Goal: Information Seeking & Learning: Find specific fact

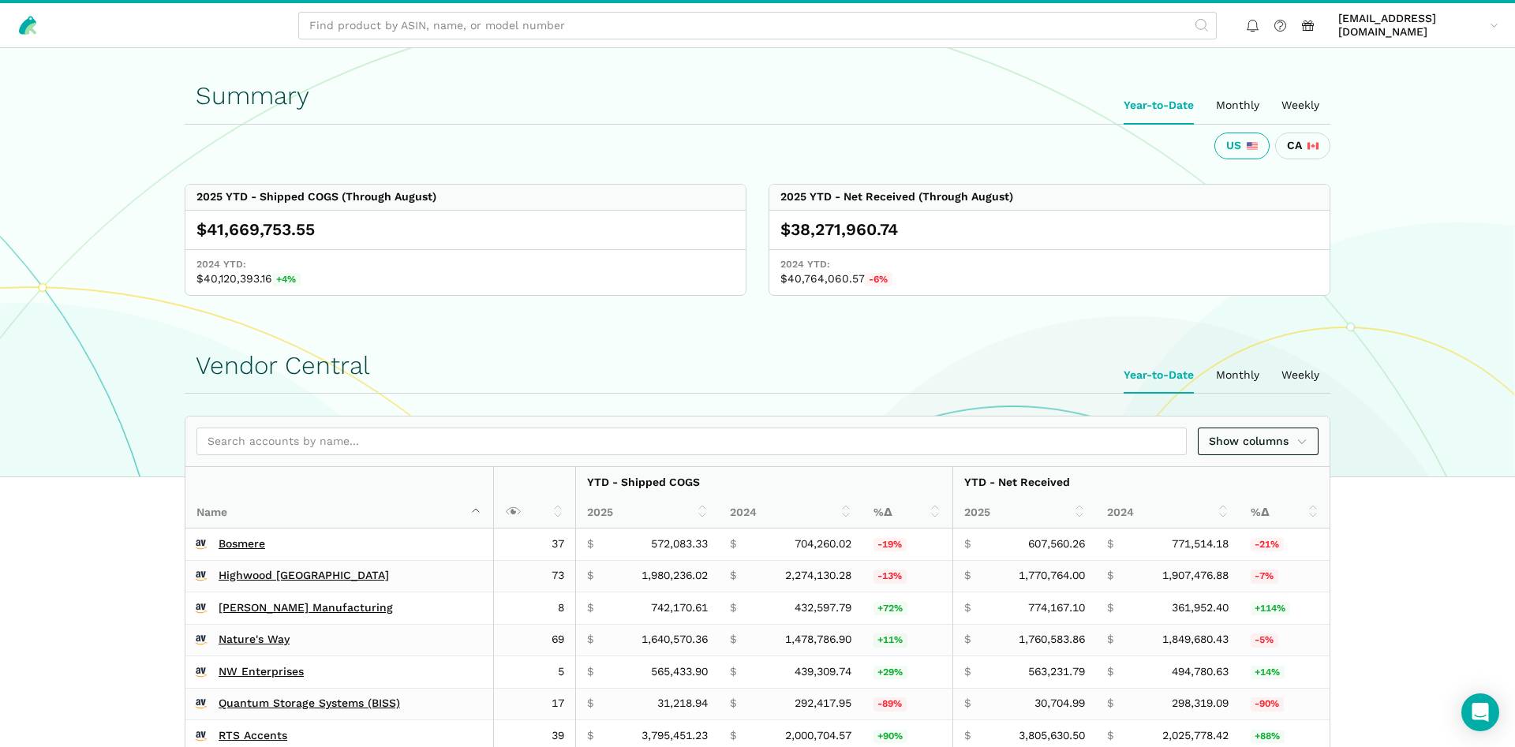
scroll to position [564, 0]
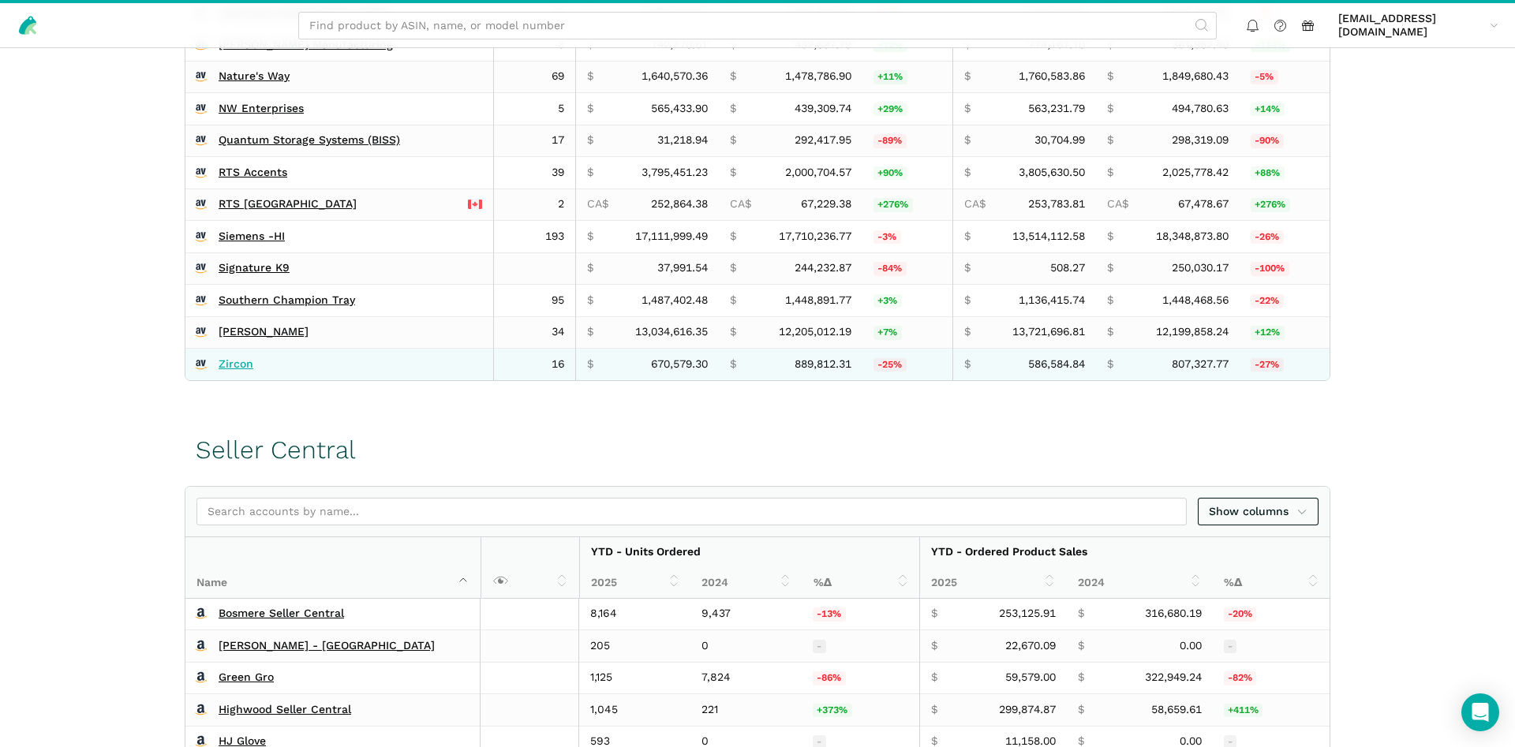
click at [233, 360] on link "Zircon" at bounding box center [236, 365] width 35 height 14
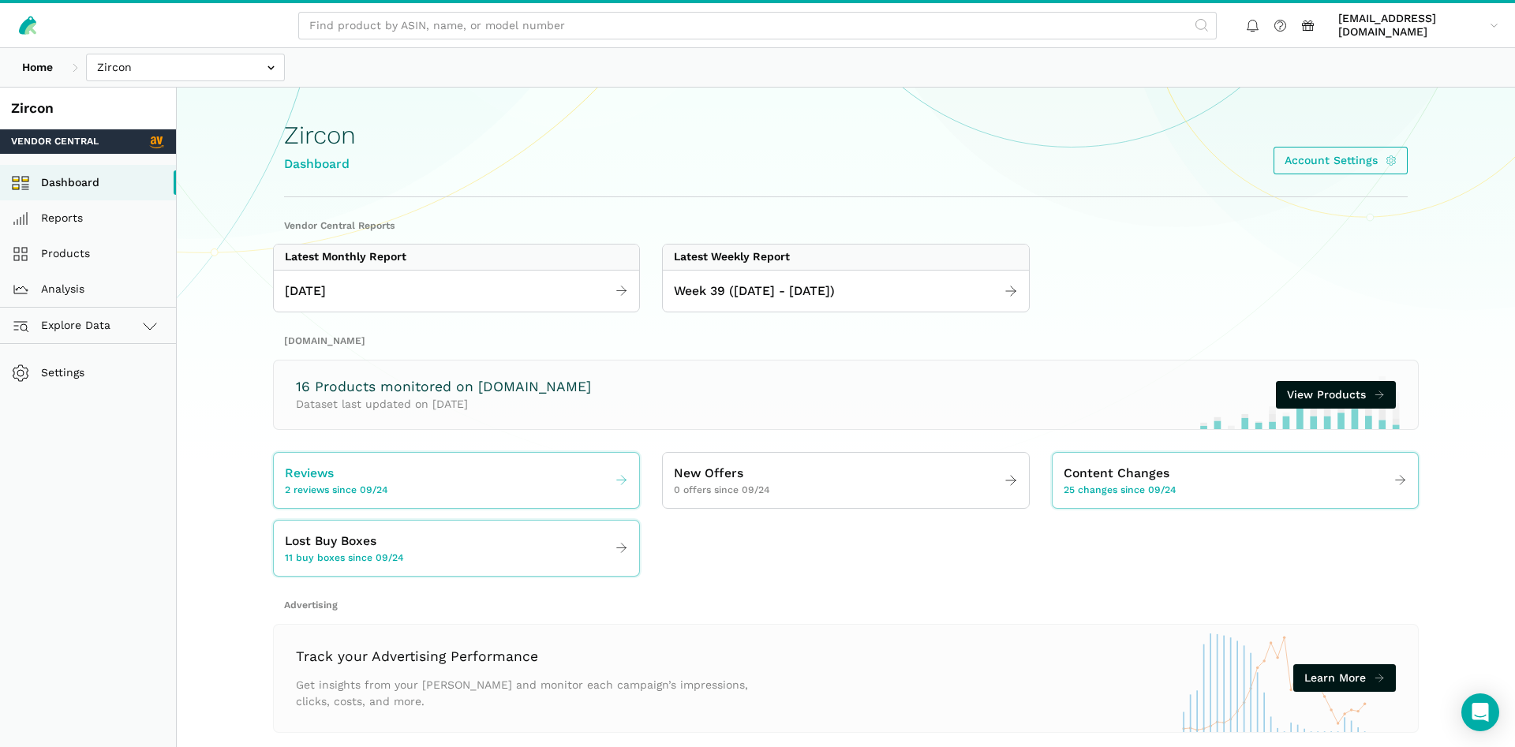
click at [341, 470] on div "Reviews 2 reviews since 09/24" at bounding box center [336, 480] width 103 height 33
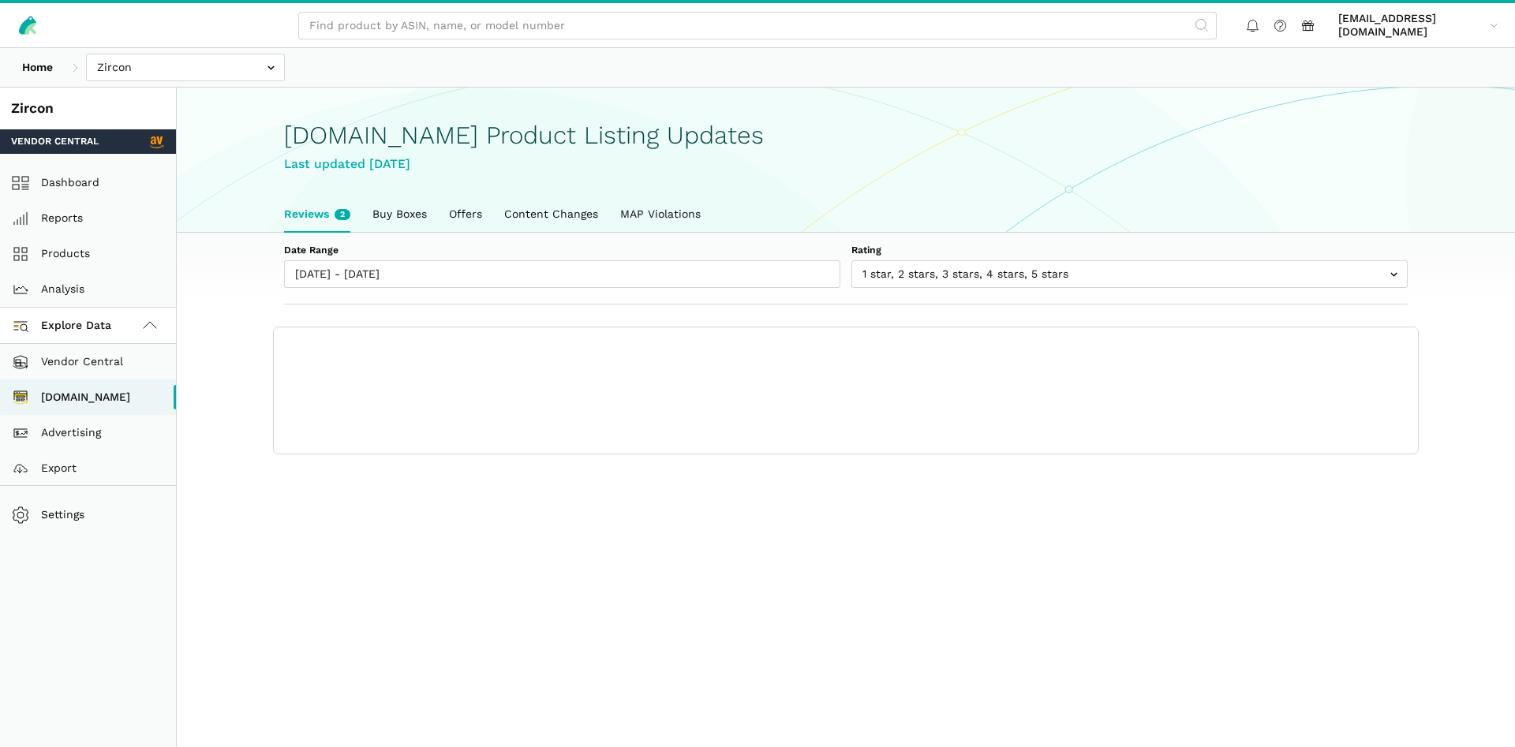
scroll to position [6, 0]
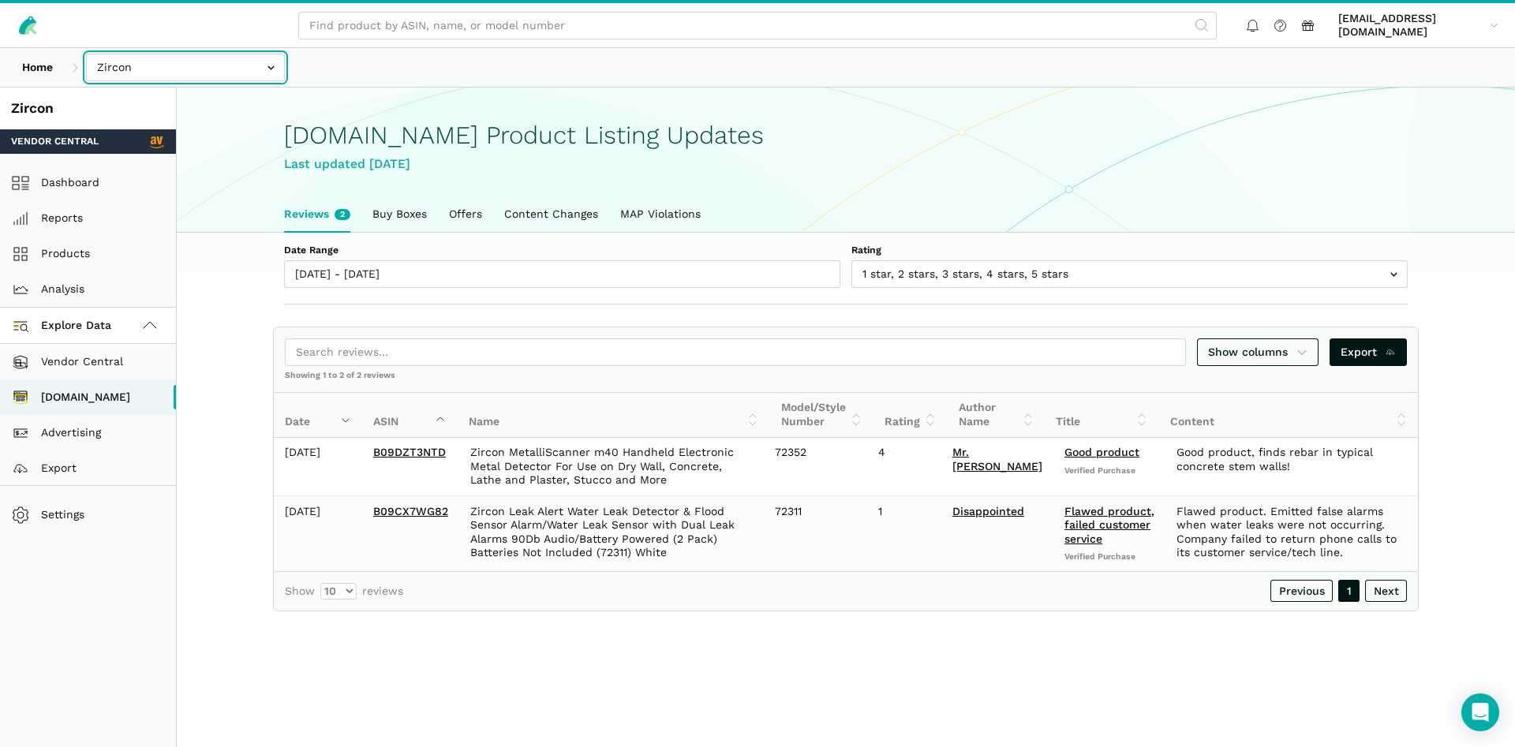
click at [163, 79] on input "text" at bounding box center [185, 68] width 199 height 28
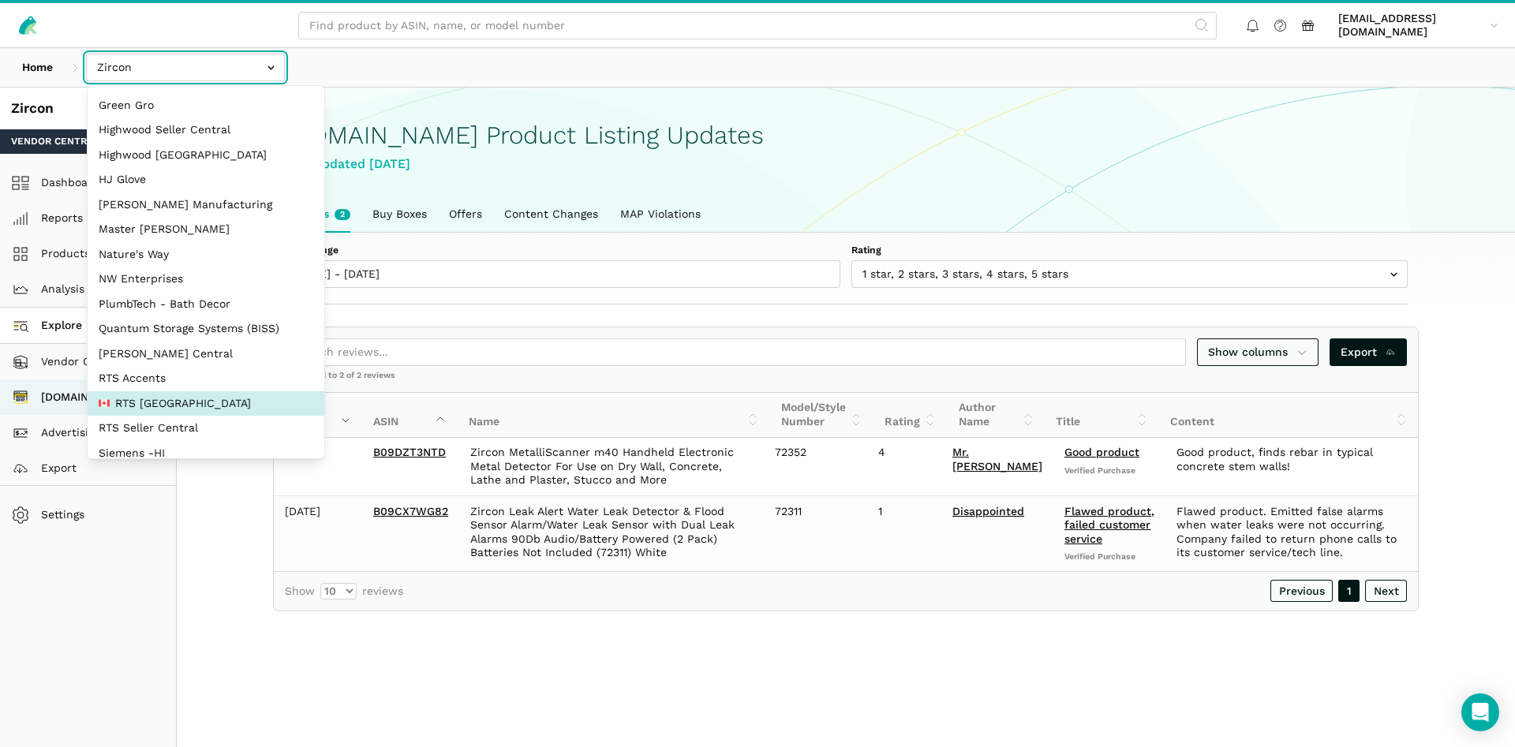
scroll to position [211, 0]
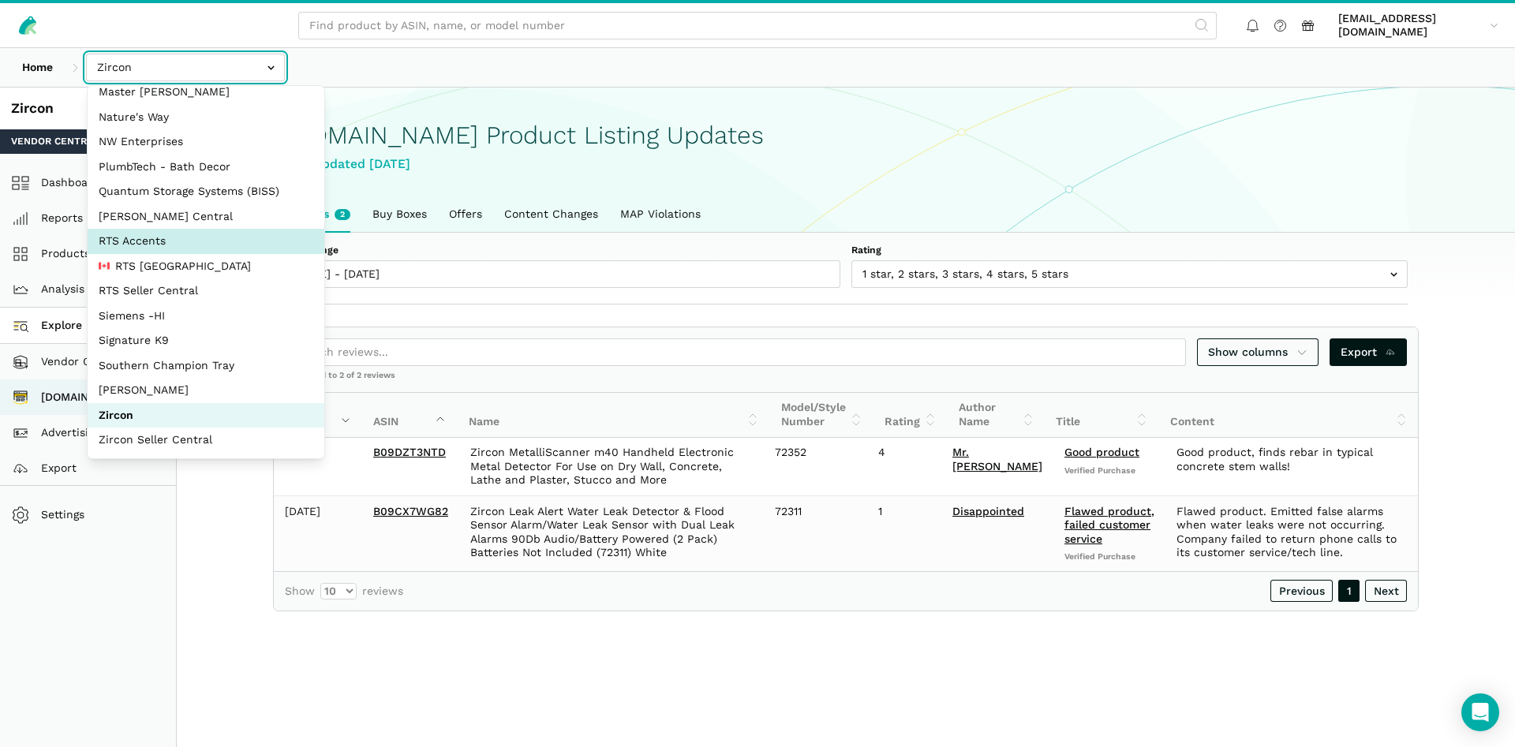
select select "DPHNLGULfjdmZCda3GrCfans"
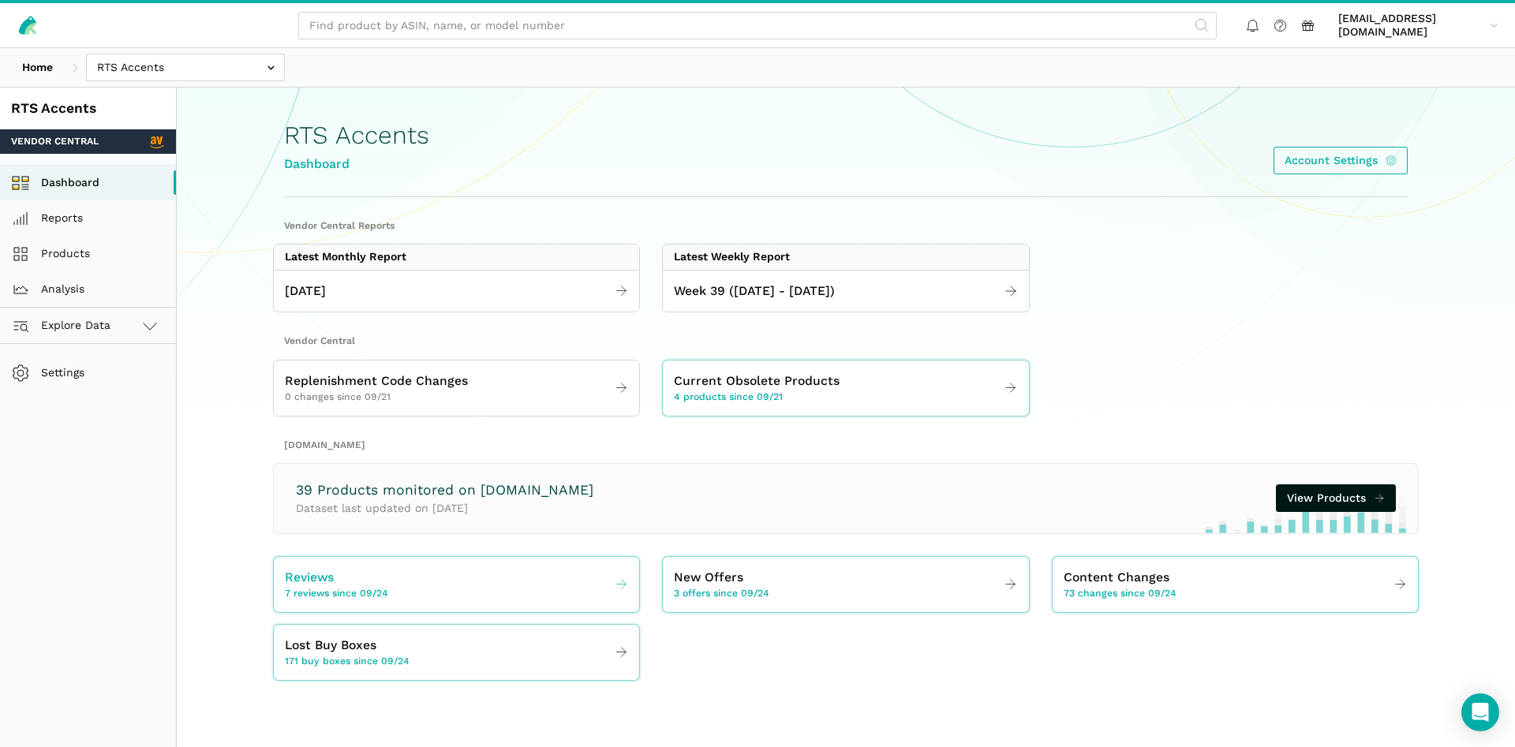
click at [449, 578] on link "Reviews 7 reviews since 09/24" at bounding box center [456, 585] width 365 height 44
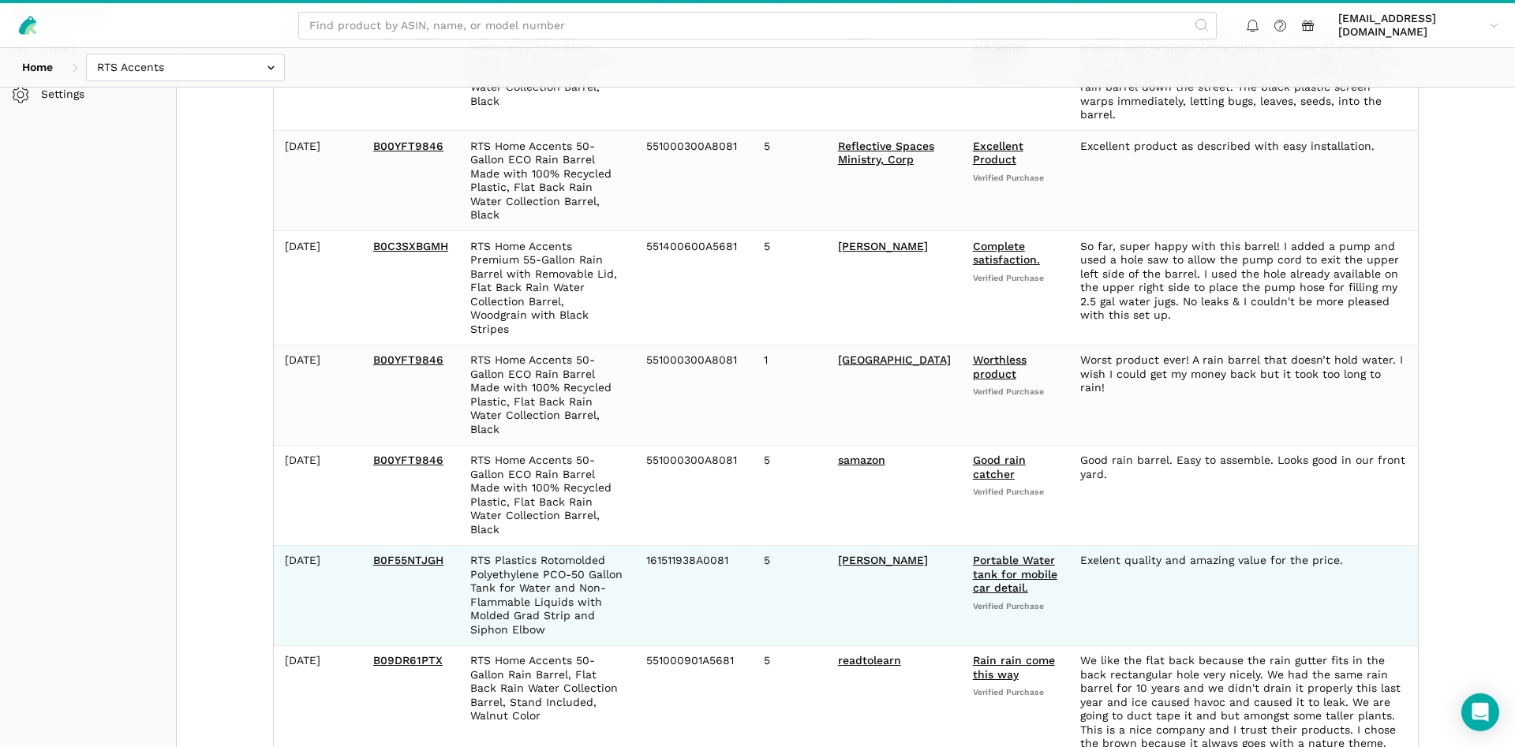
scroll to position [434, 0]
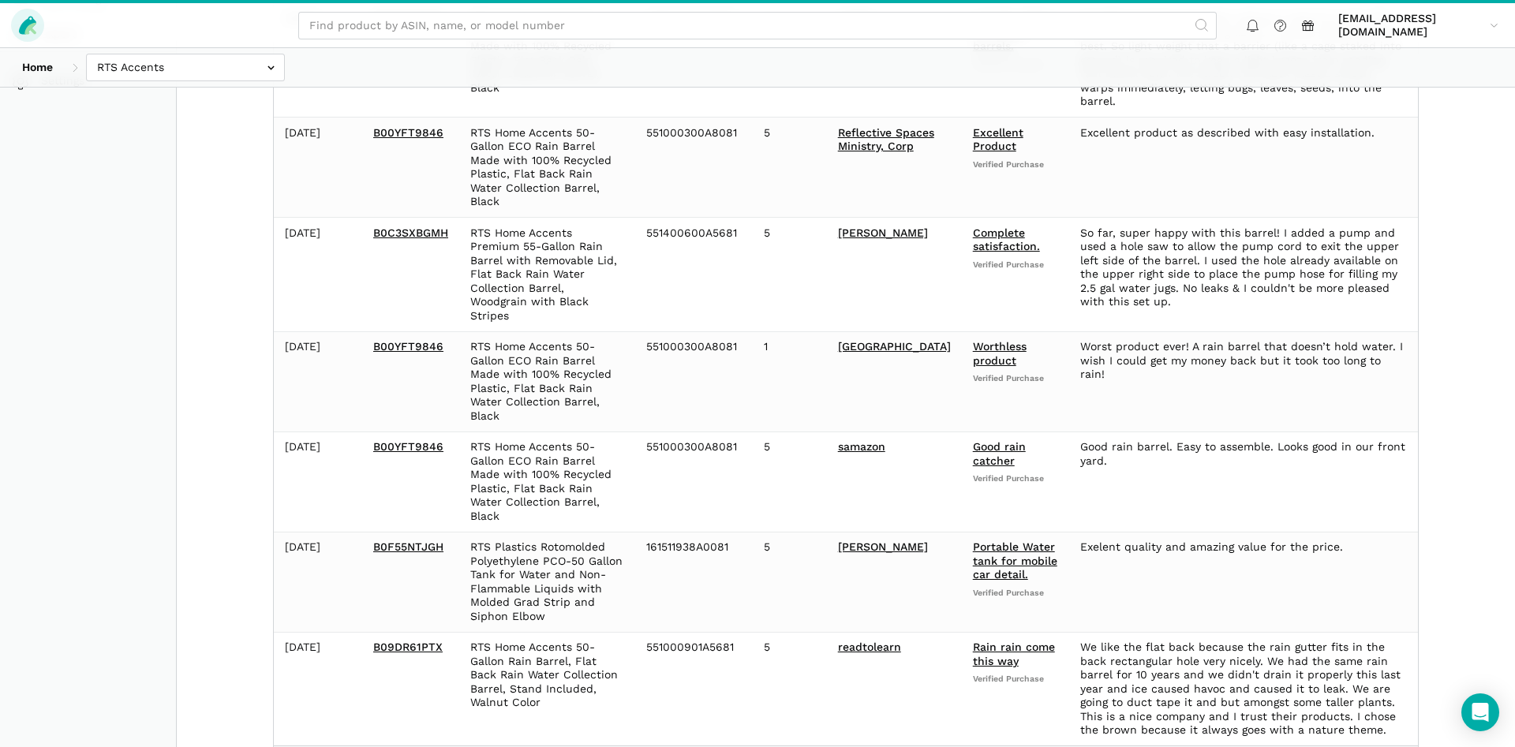
click at [13, 27] on link at bounding box center [27, 25] width 33 height 33
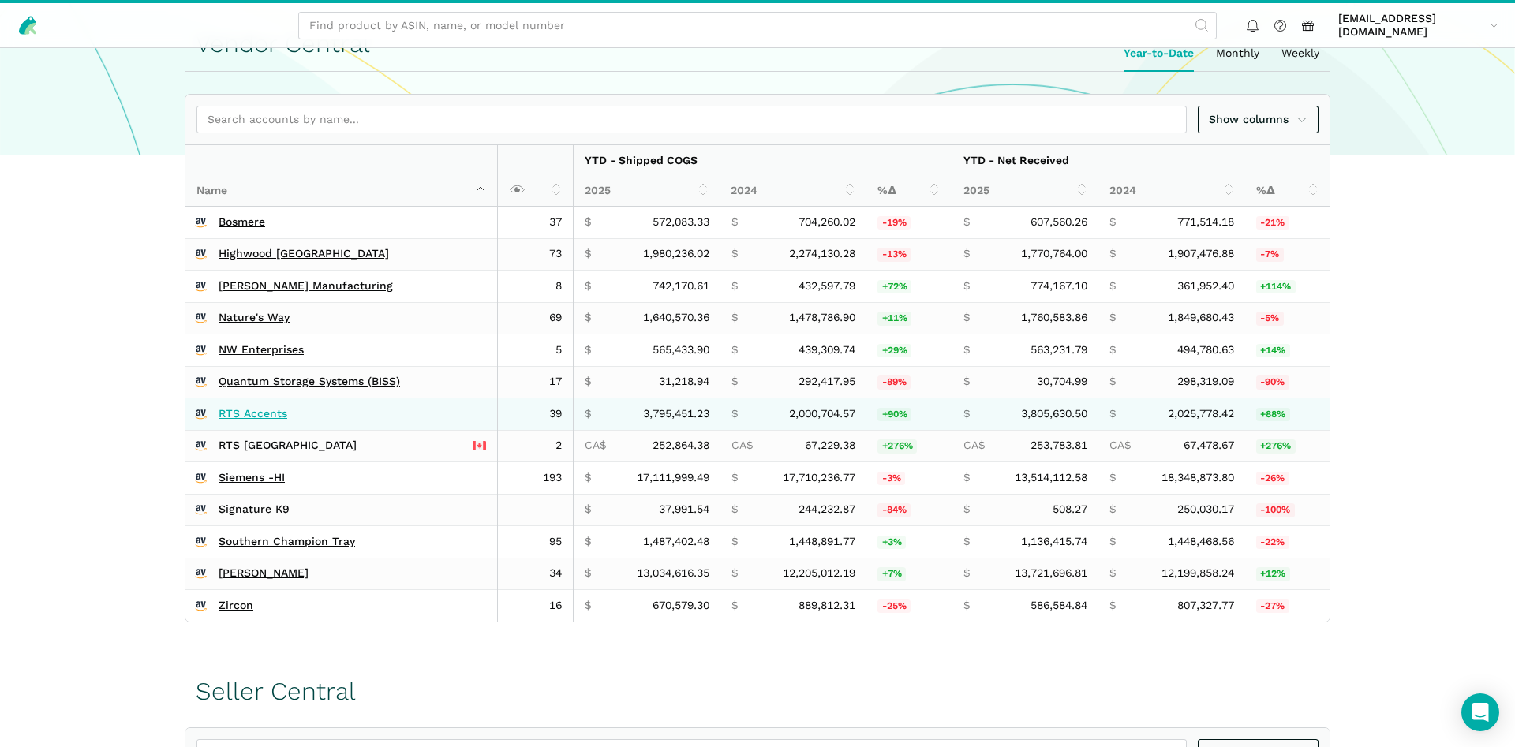
scroll to position [374, 0]
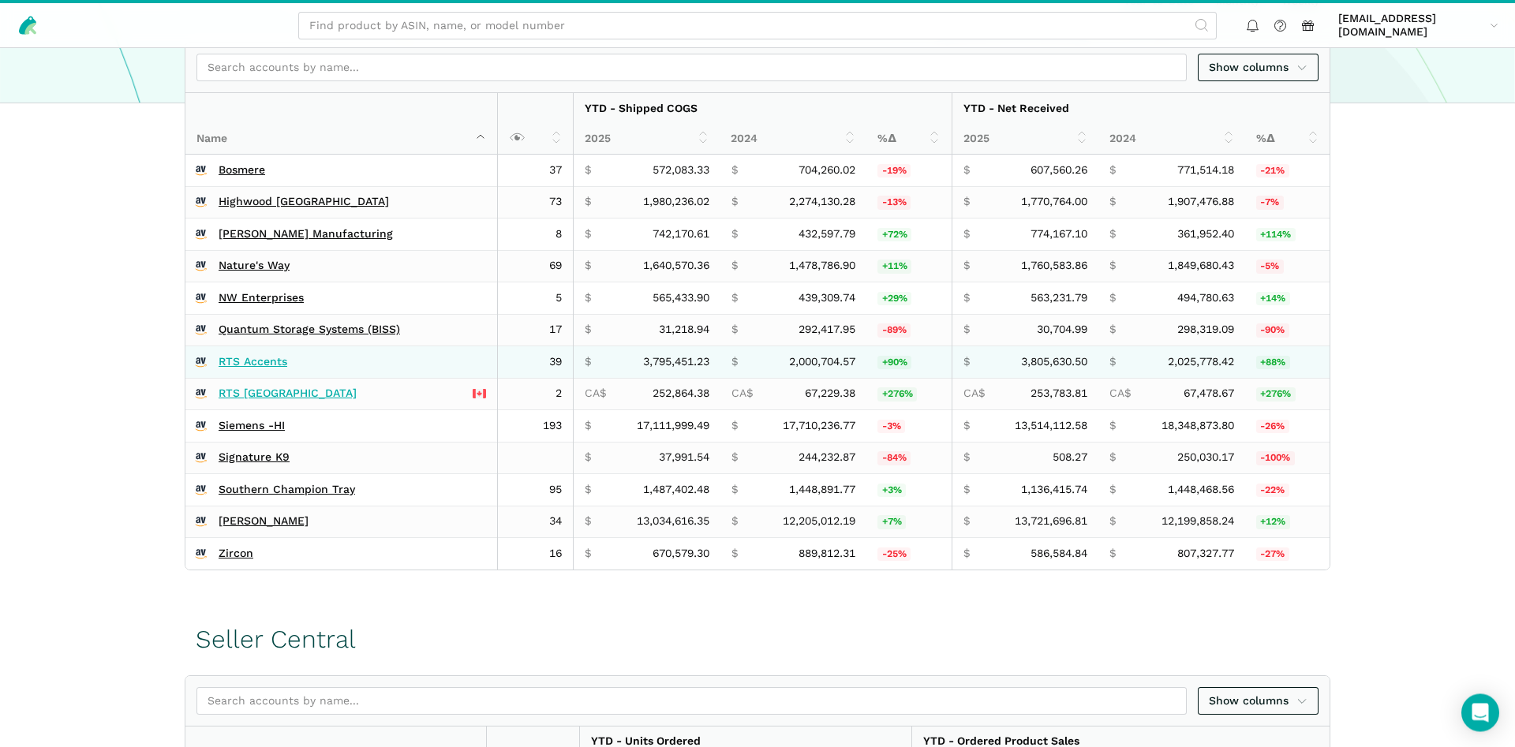
click at [240, 409] on td "RTS [GEOGRAPHIC_DATA]" at bounding box center [341, 394] width 313 height 32
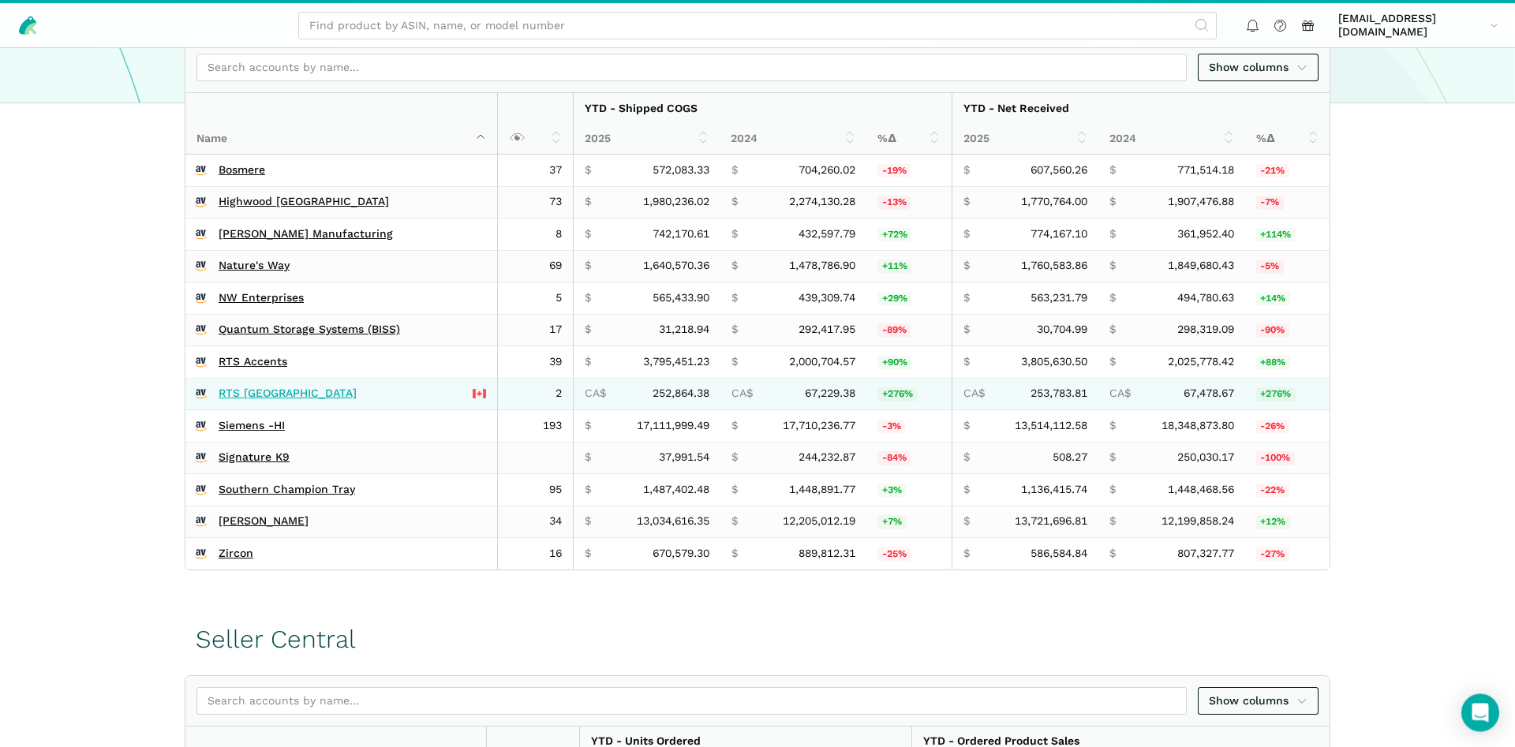
click at [243, 392] on link "RTS [GEOGRAPHIC_DATA]" at bounding box center [288, 394] width 138 height 14
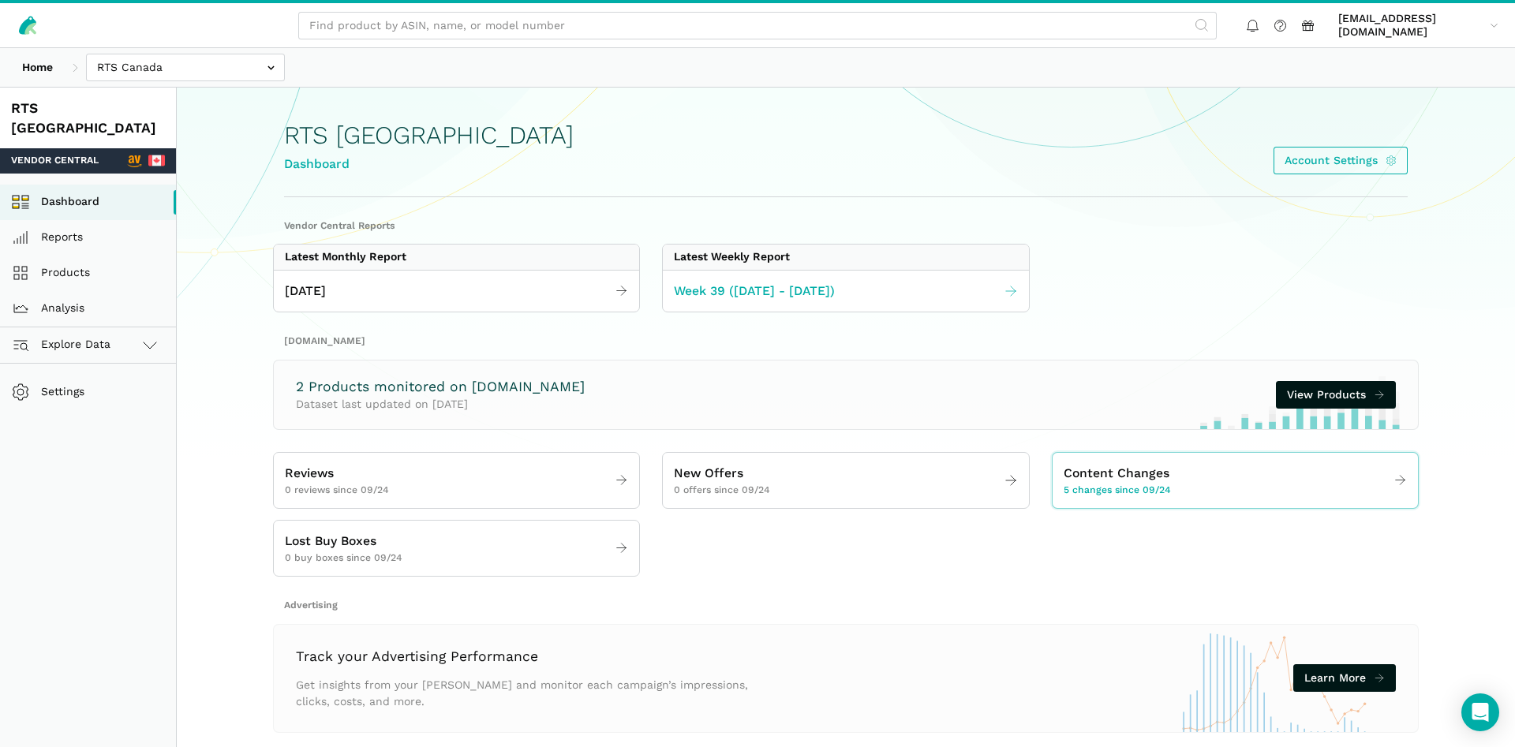
click at [749, 289] on span "Week 39 ([DATE] - [DATE])" at bounding box center [754, 292] width 161 height 20
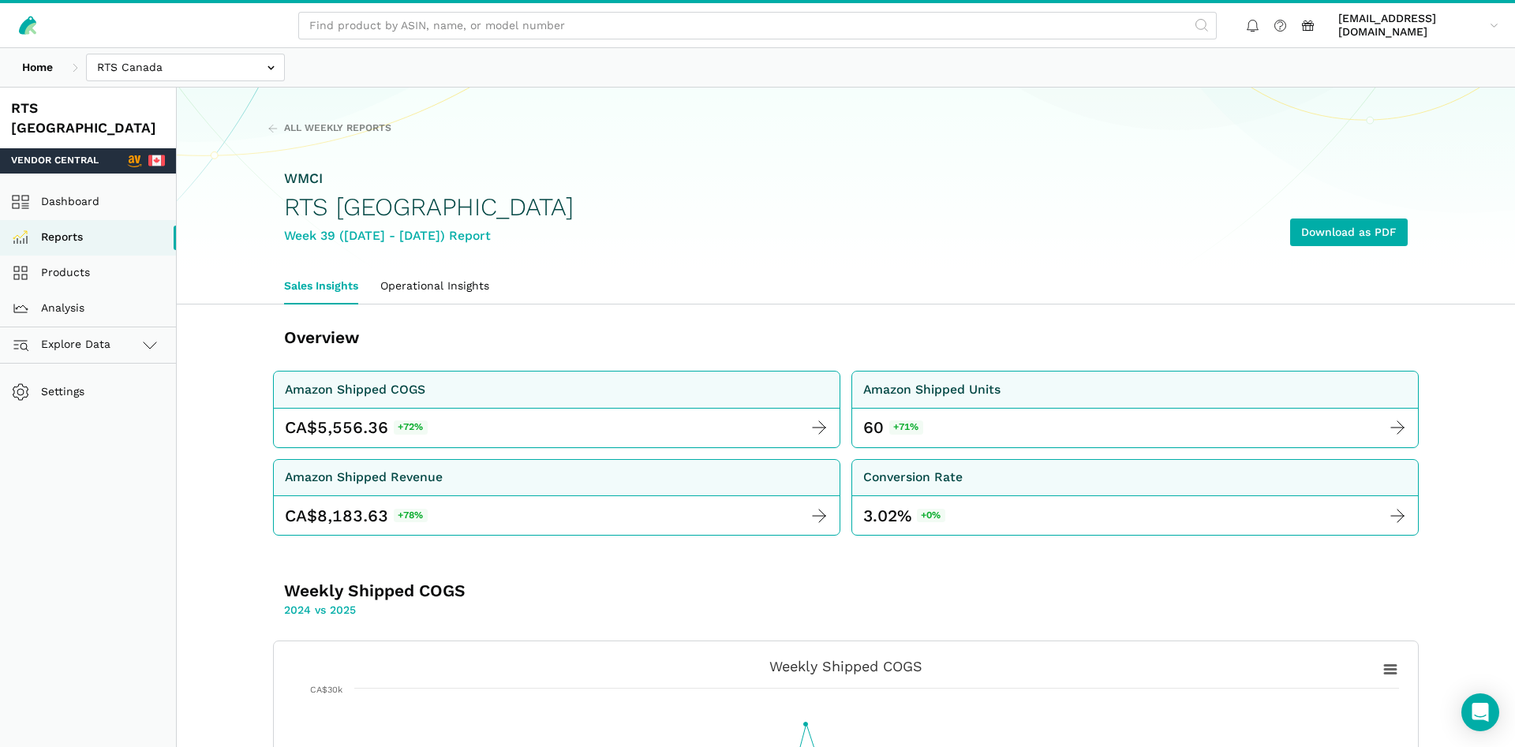
click at [108, 54] on div "Home Bosmere Bosmere Seller Central Gleason - Milwaukee Green Gro Highwood Sell…" at bounding box center [757, 67] width 1515 height 39
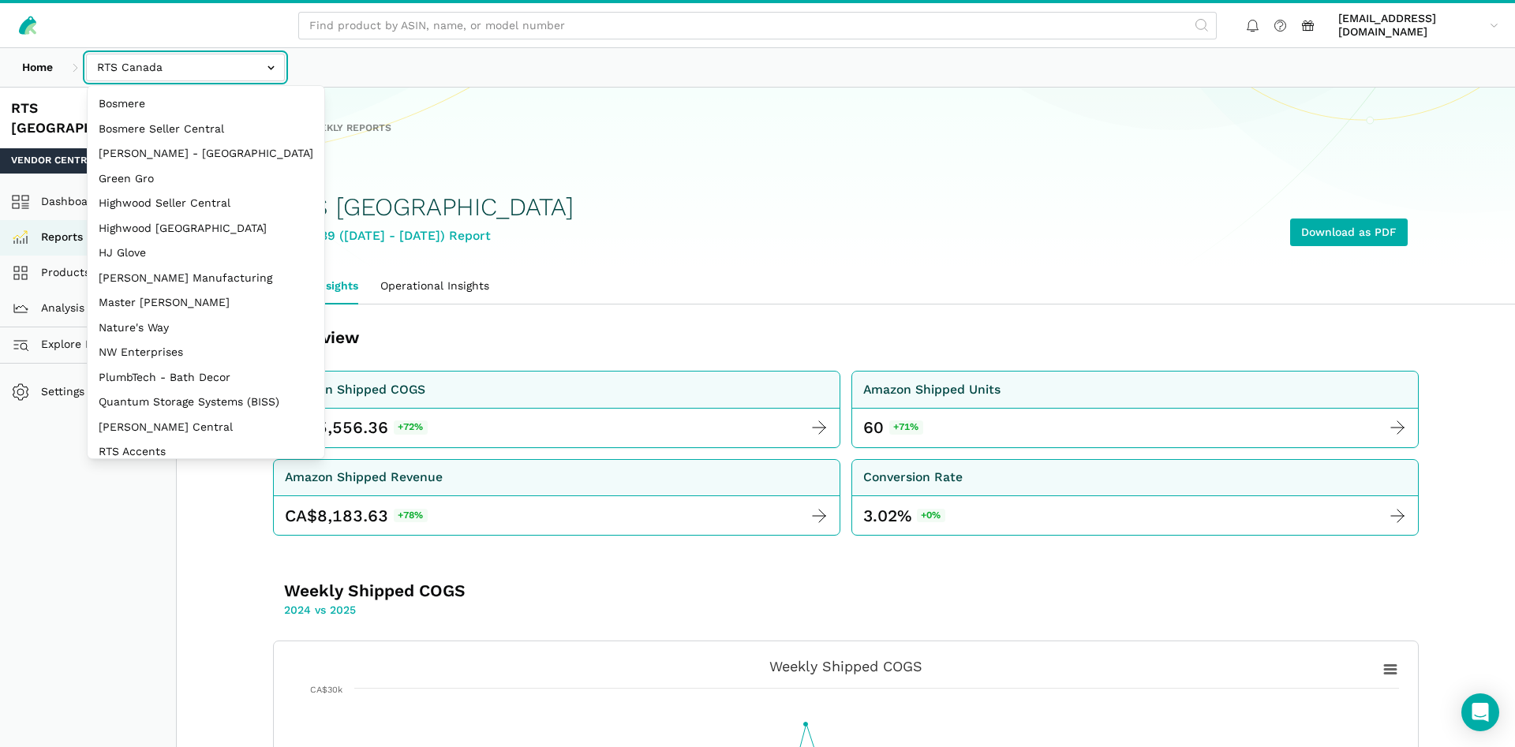
click at [110, 66] on input "text" at bounding box center [185, 68] width 199 height 28
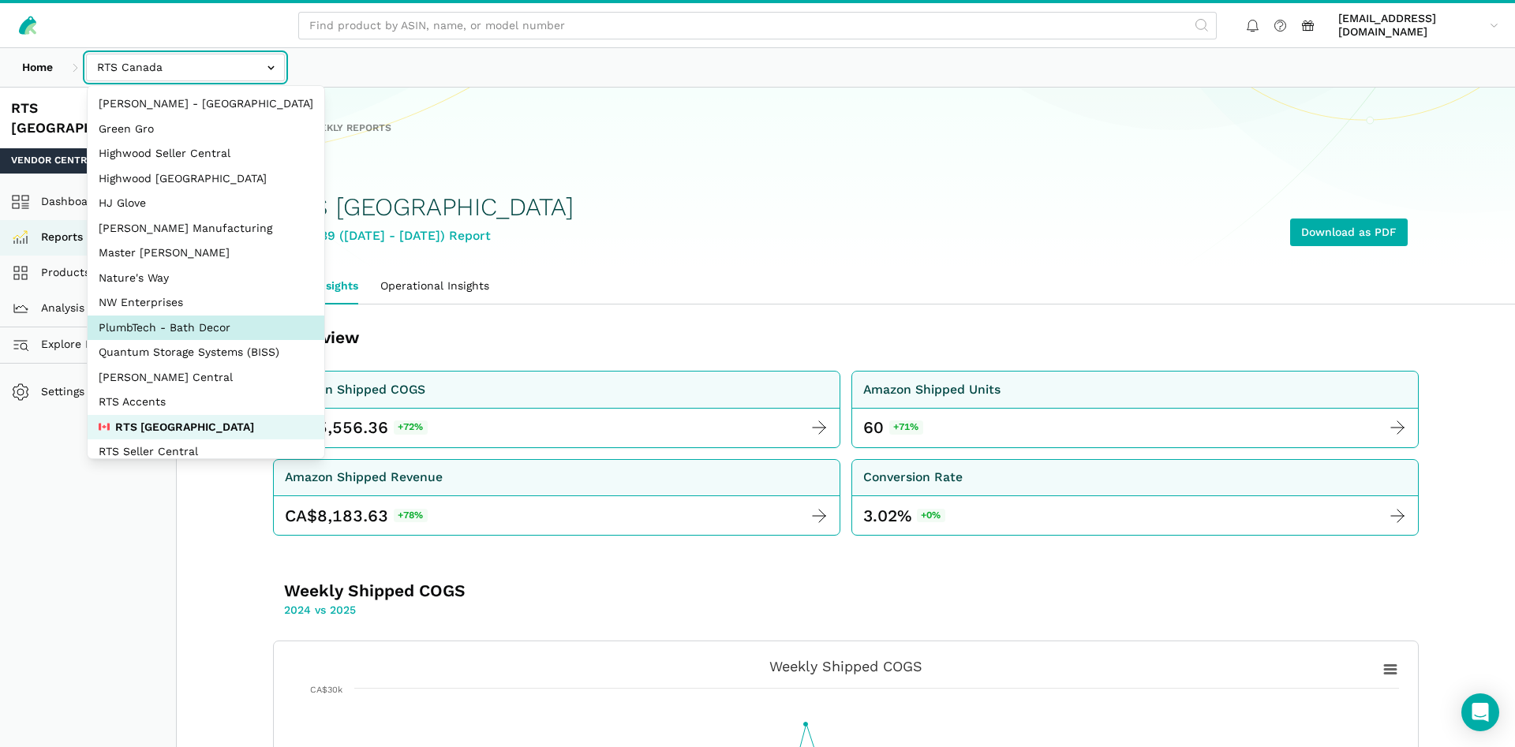
scroll to position [76, 0]
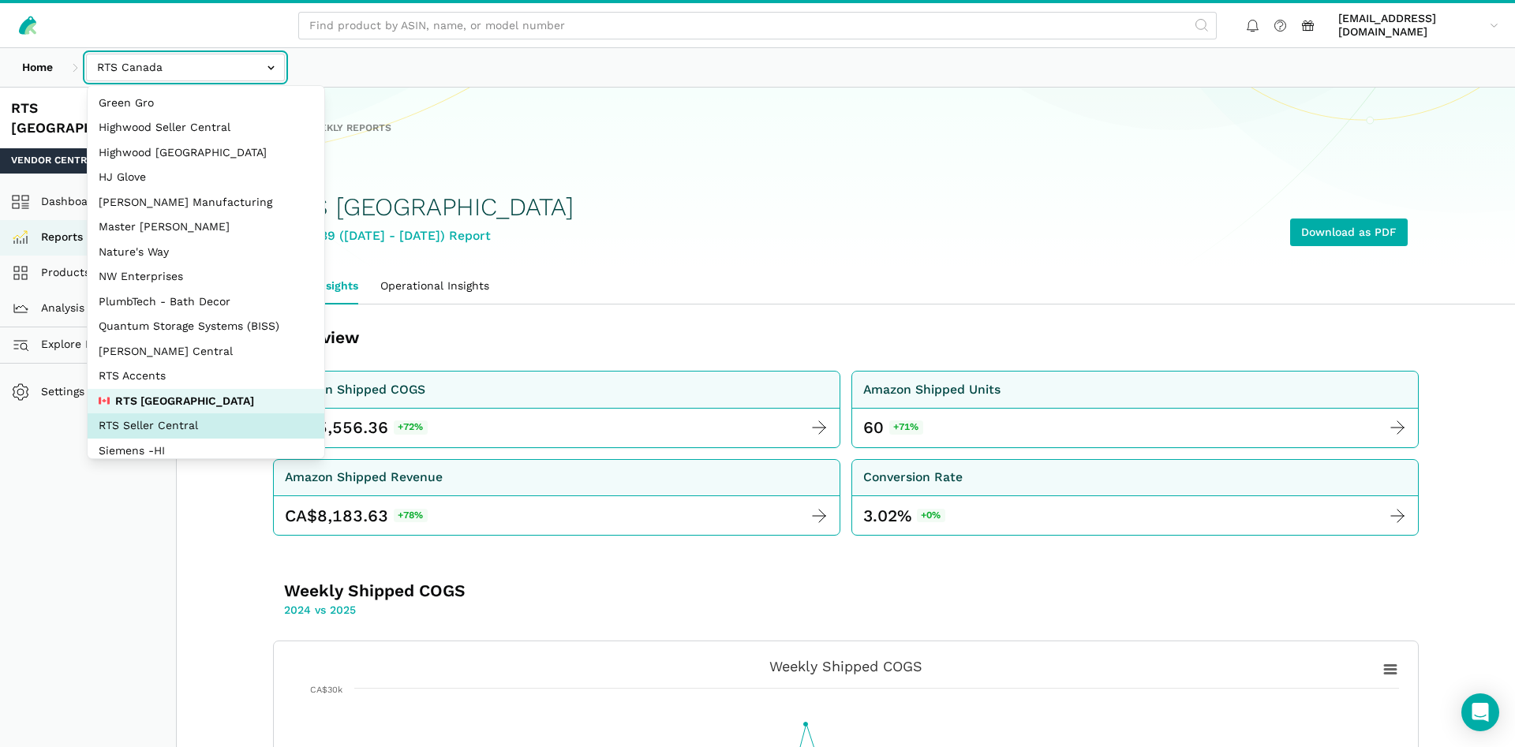
select select "DYdfgEtk9xdbXk9WgFd319bF"
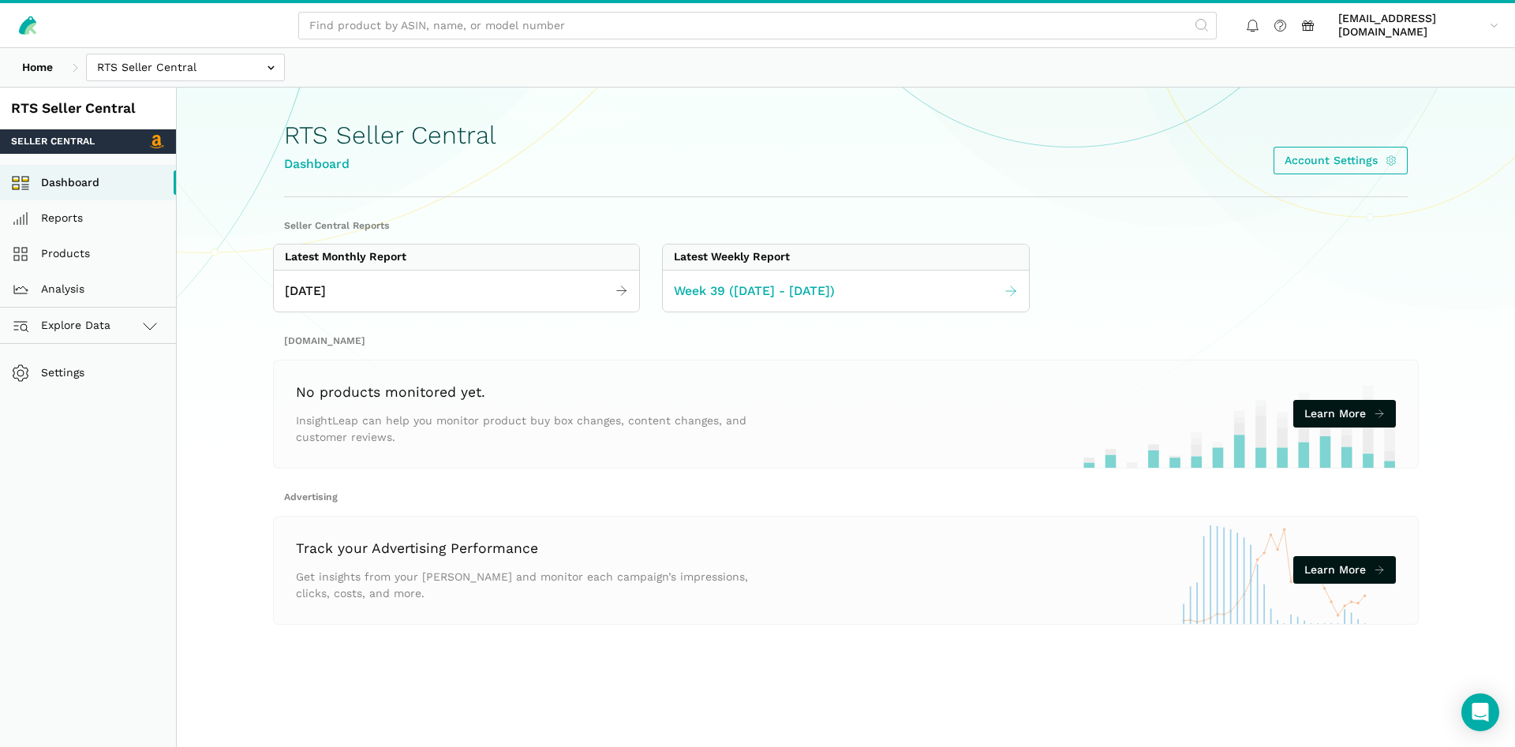
click at [796, 286] on span "Week 39 ([DATE] - [DATE])" at bounding box center [754, 292] width 161 height 20
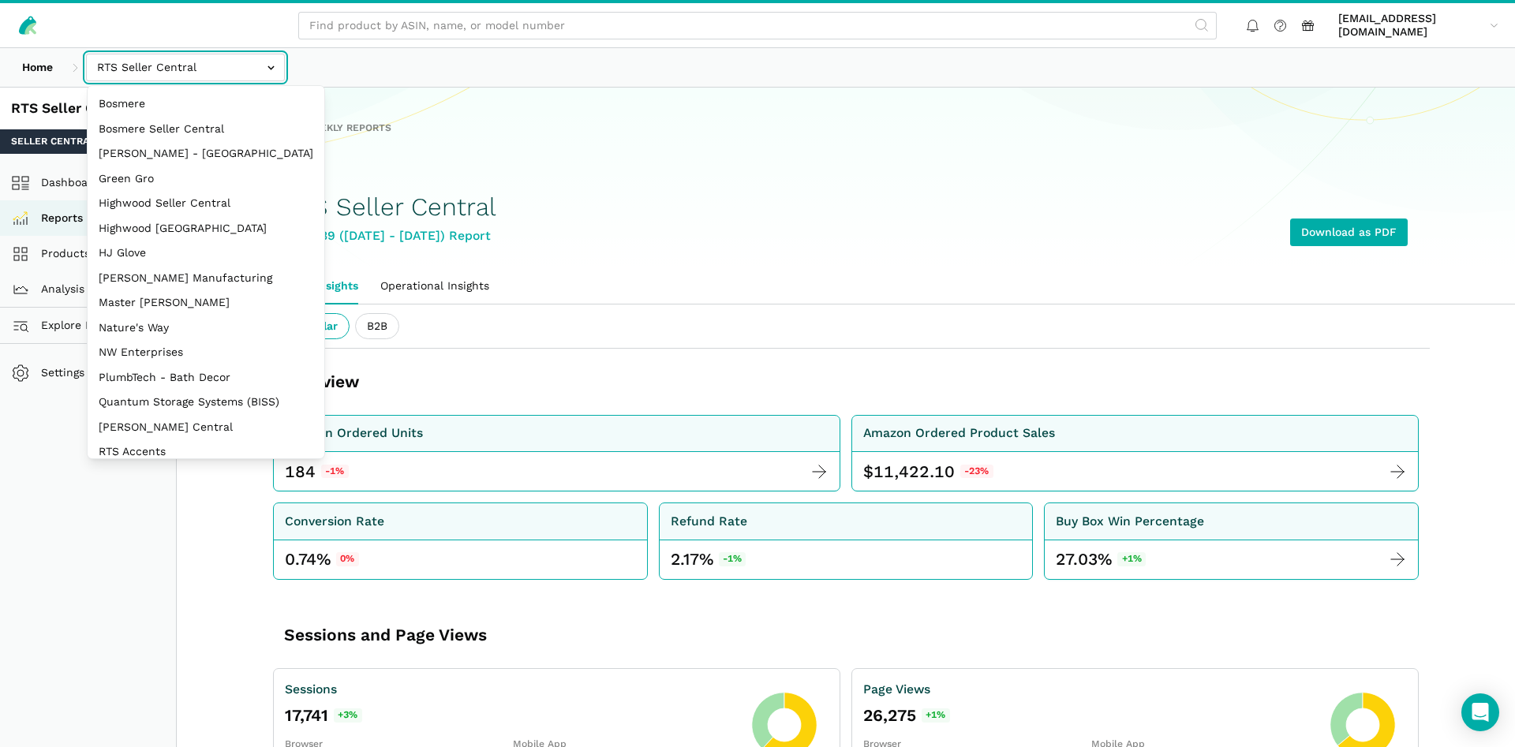
click at [249, 62] on input "text" at bounding box center [185, 68] width 199 height 28
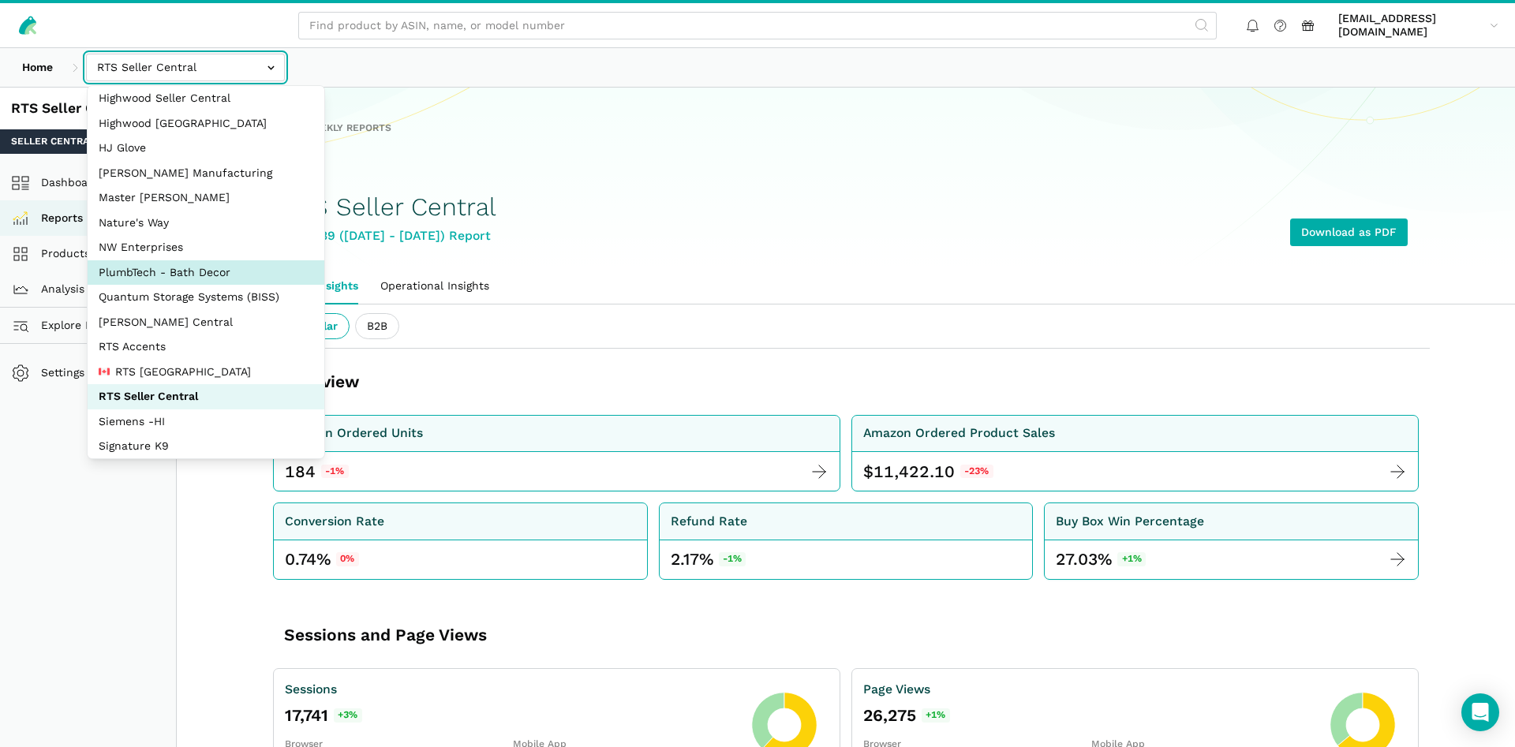
scroll to position [211, 0]
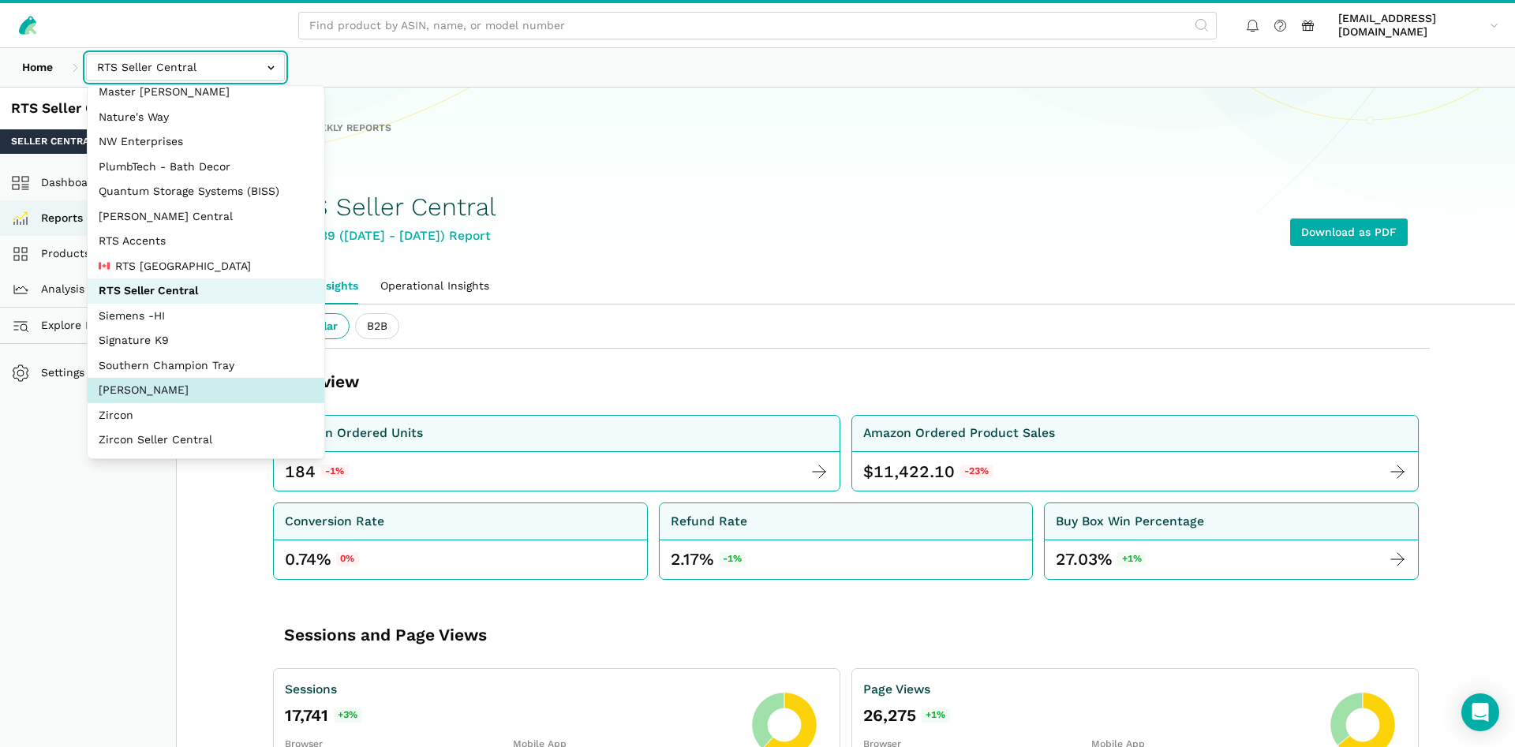
select select "5moWWUoXWPPauPLKpEqKhGJ3"
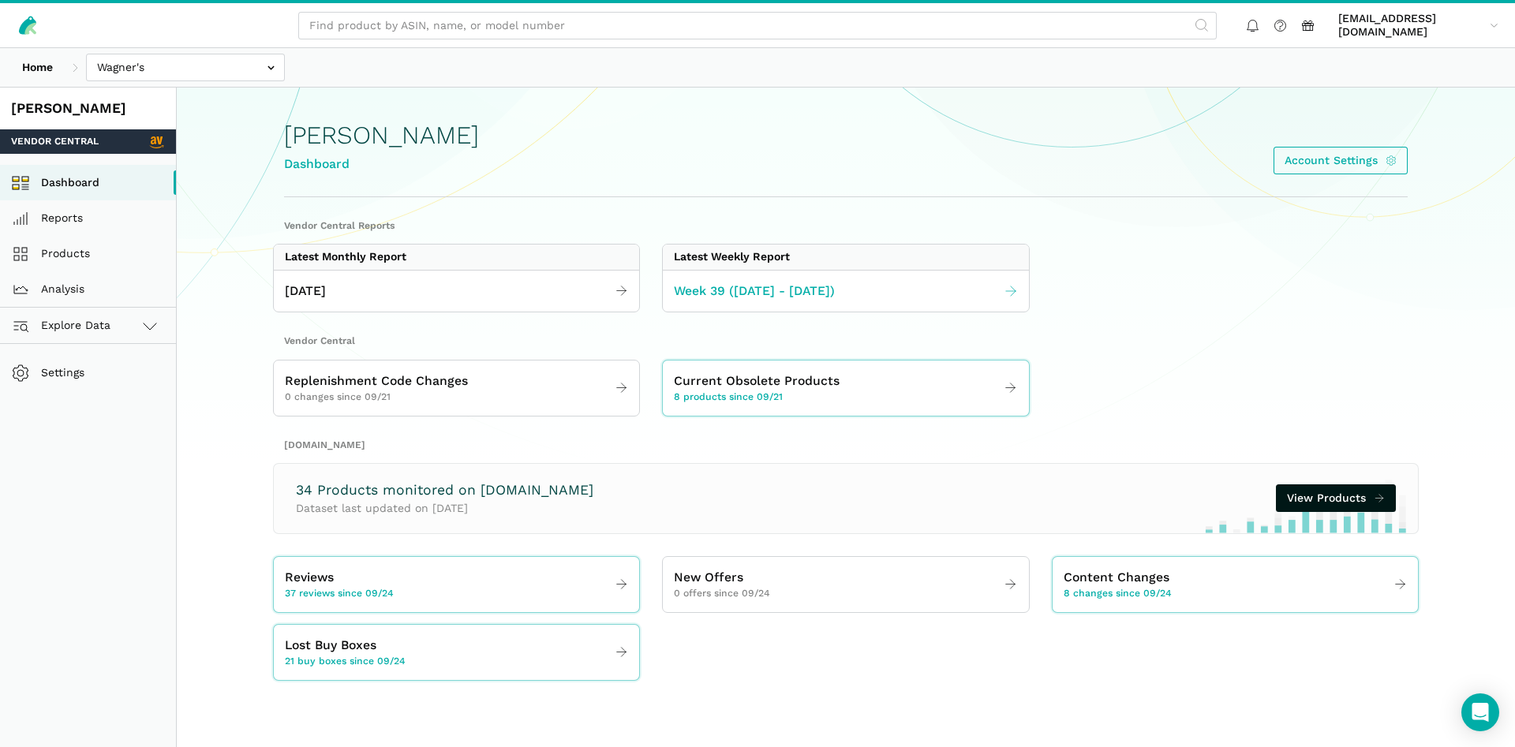
click at [751, 295] on span "Week 39 ([DATE] - [DATE])" at bounding box center [754, 292] width 161 height 20
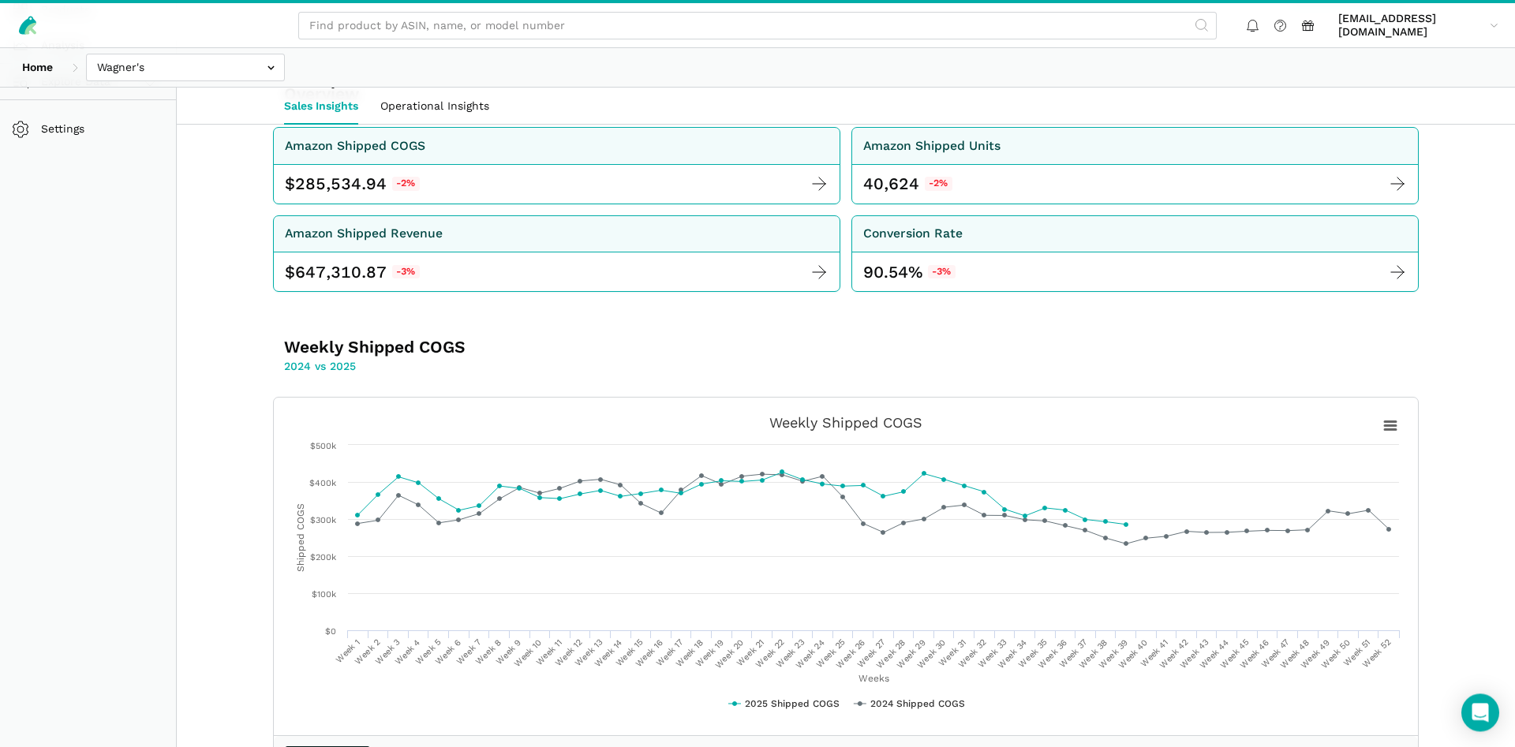
scroll to position [242, 0]
click at [196, 82] on div "Home Bosmere Bosmere Seller Central Gleason - Milwaukee Green Gro Highwood Sell…" at bounding box center [757, 67] width 1515 height 39
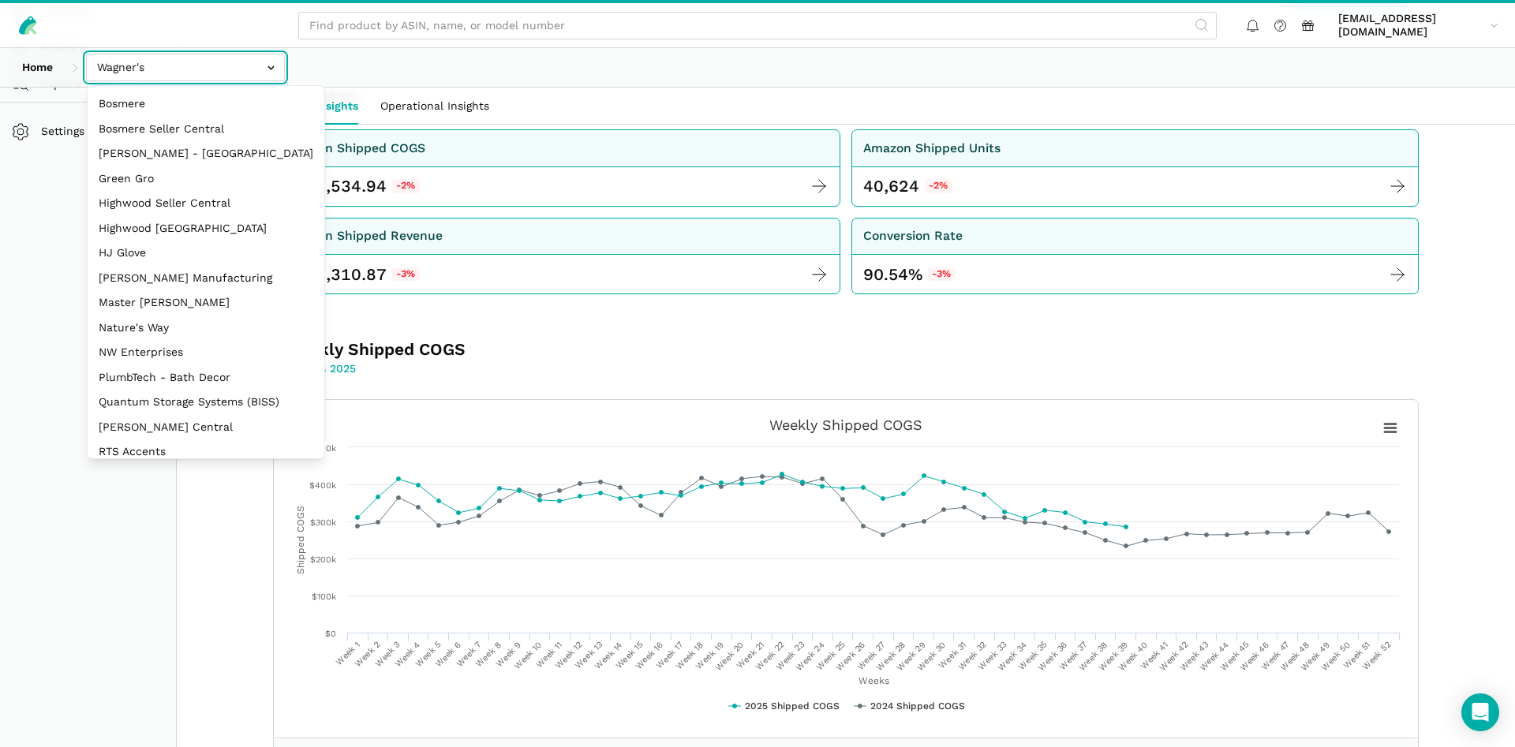
click at [196, 74] on input "text" at bounding box center [185, 68] width 199 height 28
select select "8KcbEGzBHiJ2C1zNfhAn1h3U"
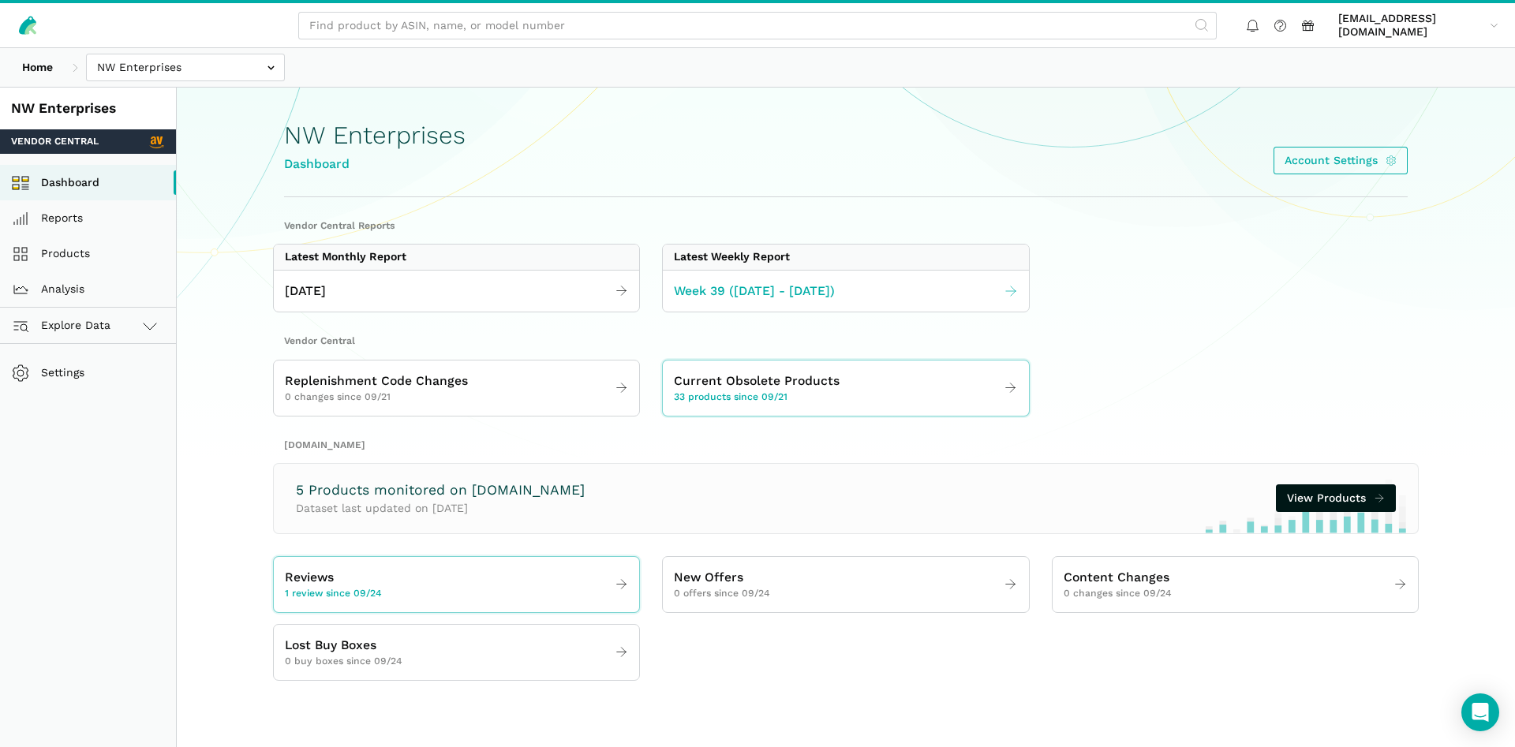
click at [774, 290] on span "Week 39 ([DATE] - [DATE])" at bounding box center [754, 292] width 161 height 20
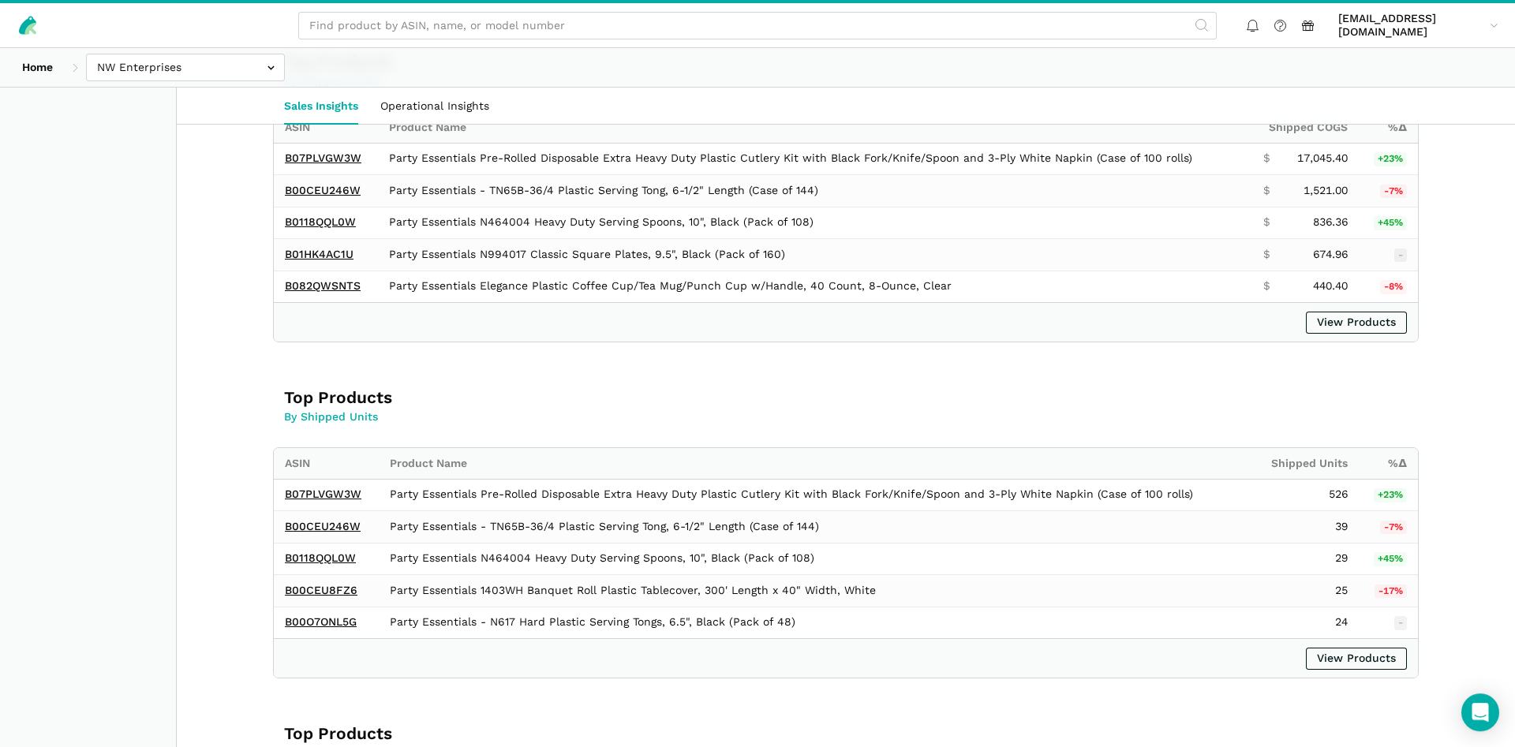
scroll to position [1127, 0]
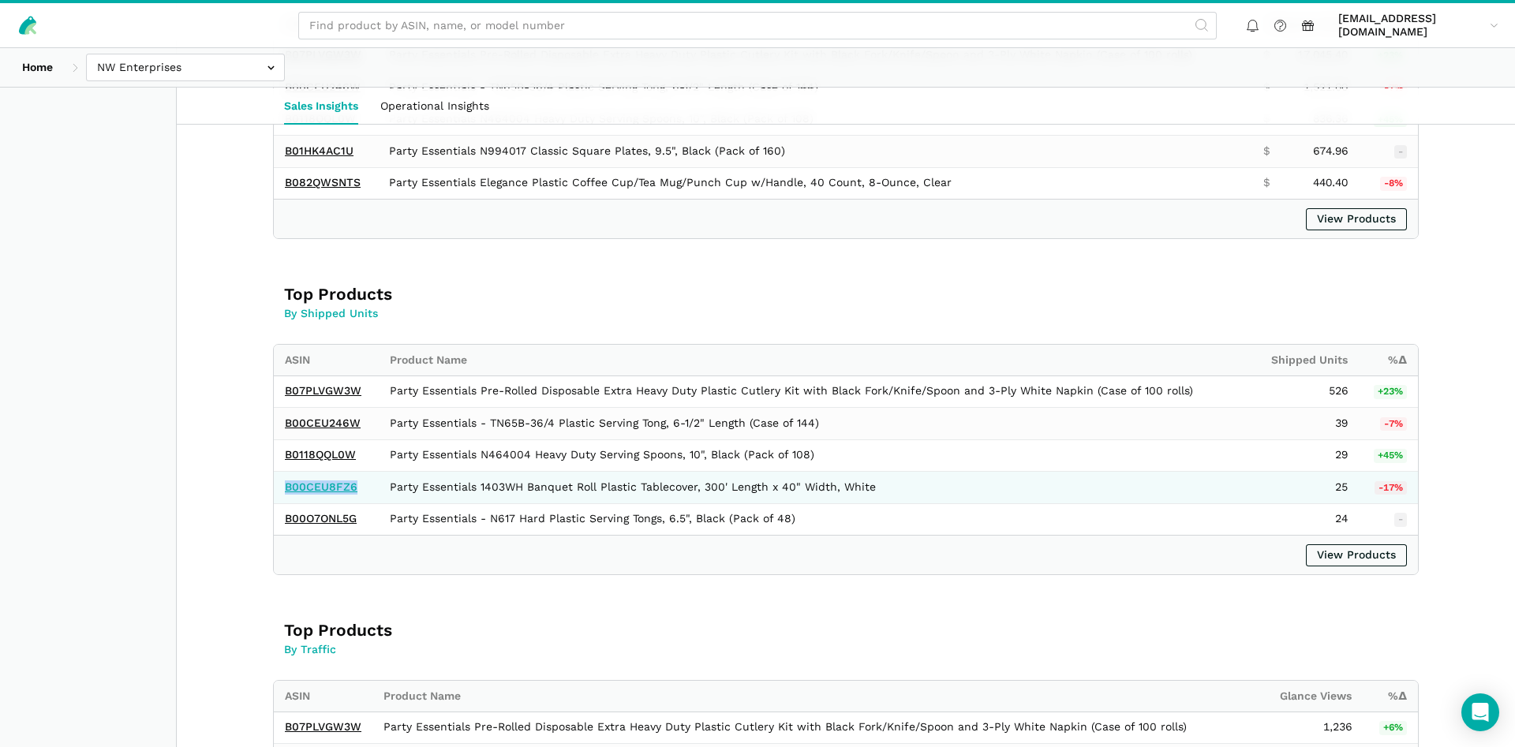
drag, startPoint x: 359, startPoint y: 486, endPoint x: 288, endPoint y: 492, distance: 71.2
click at [288, 492] on td "B00CEU8FZ6" at bounding box center [326, 488] width 105 height 32
copy link "B00CEU8FZ6"
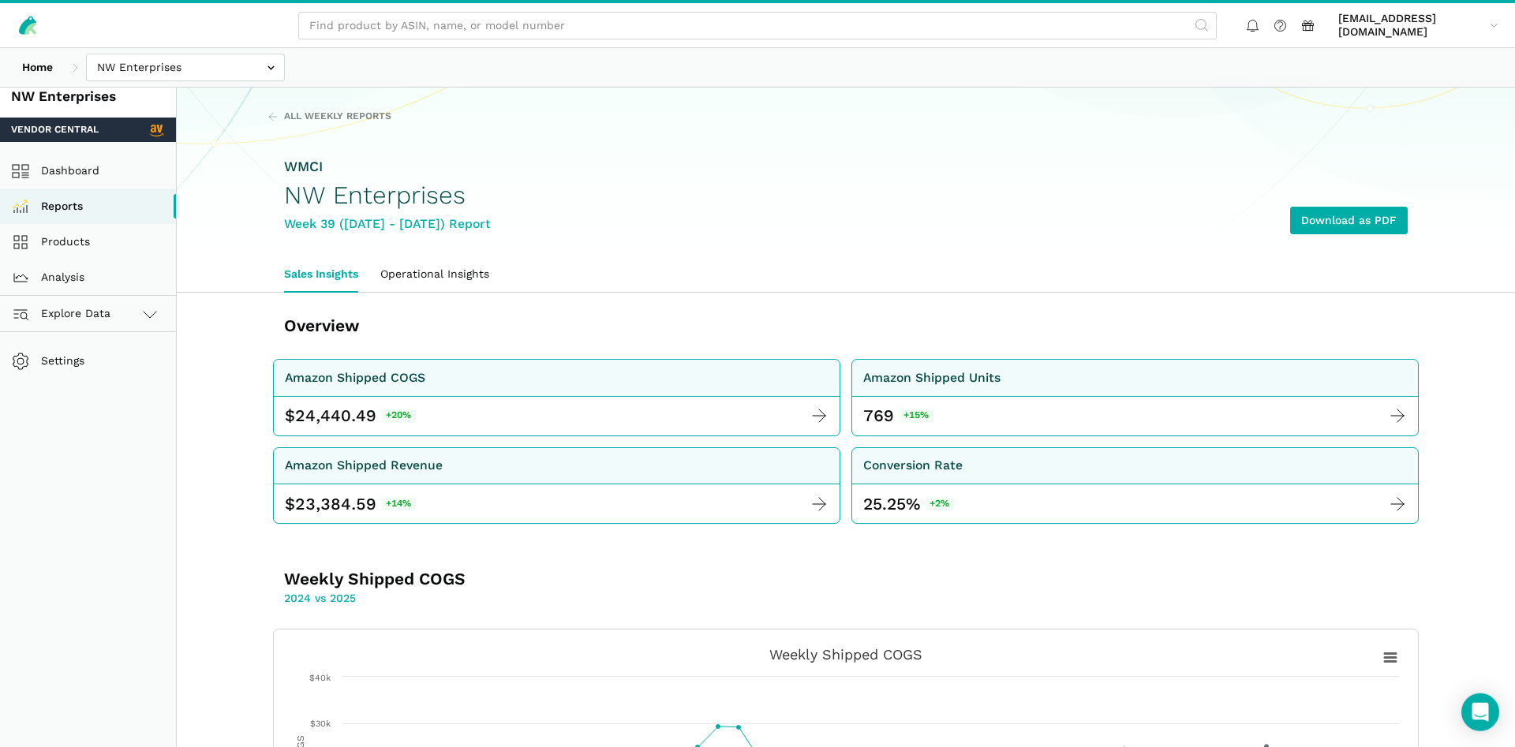
scroll to position [0, 0]
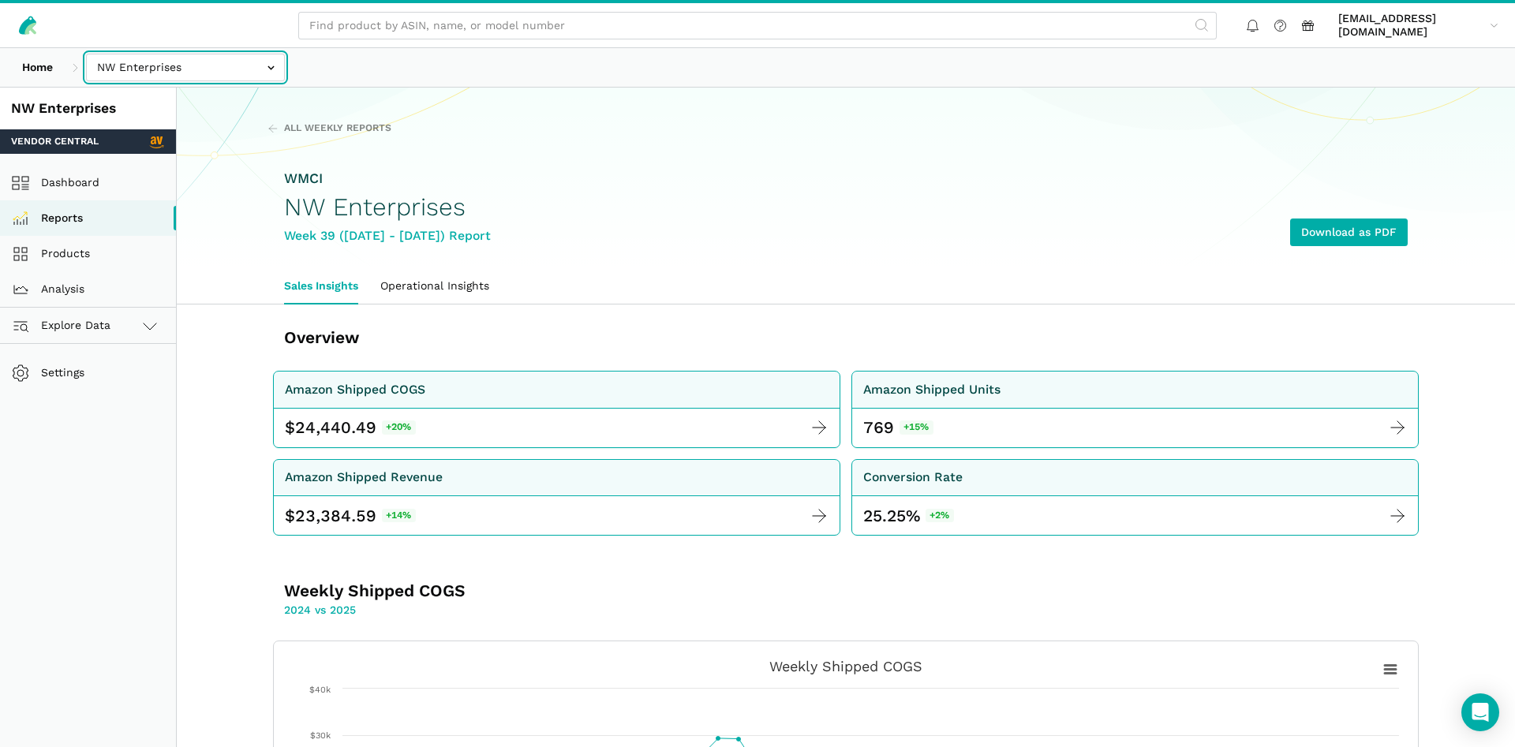
click at [166, 58] on input "text" at bounding box center [185, 68] width 199 height 28
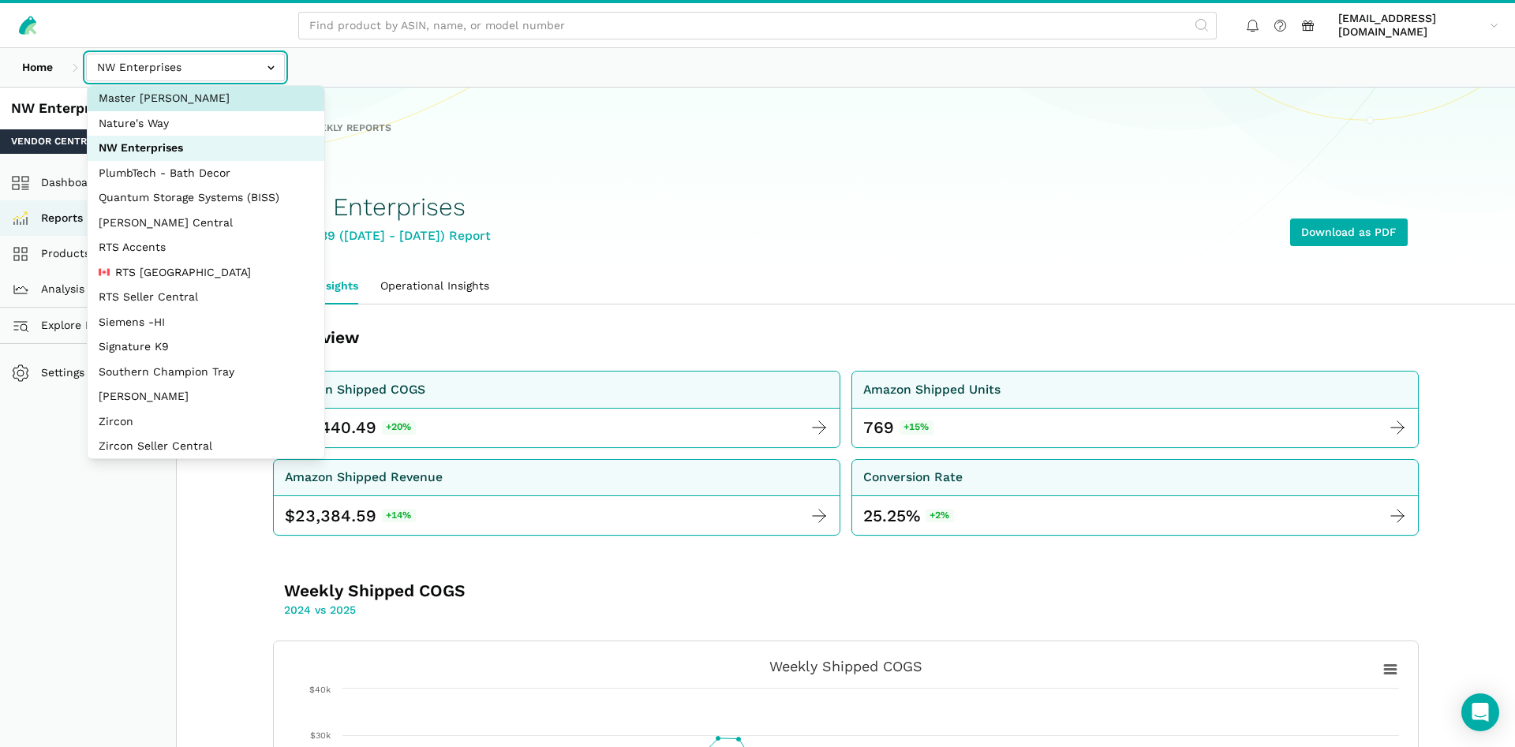
scroll to position [211, 0]
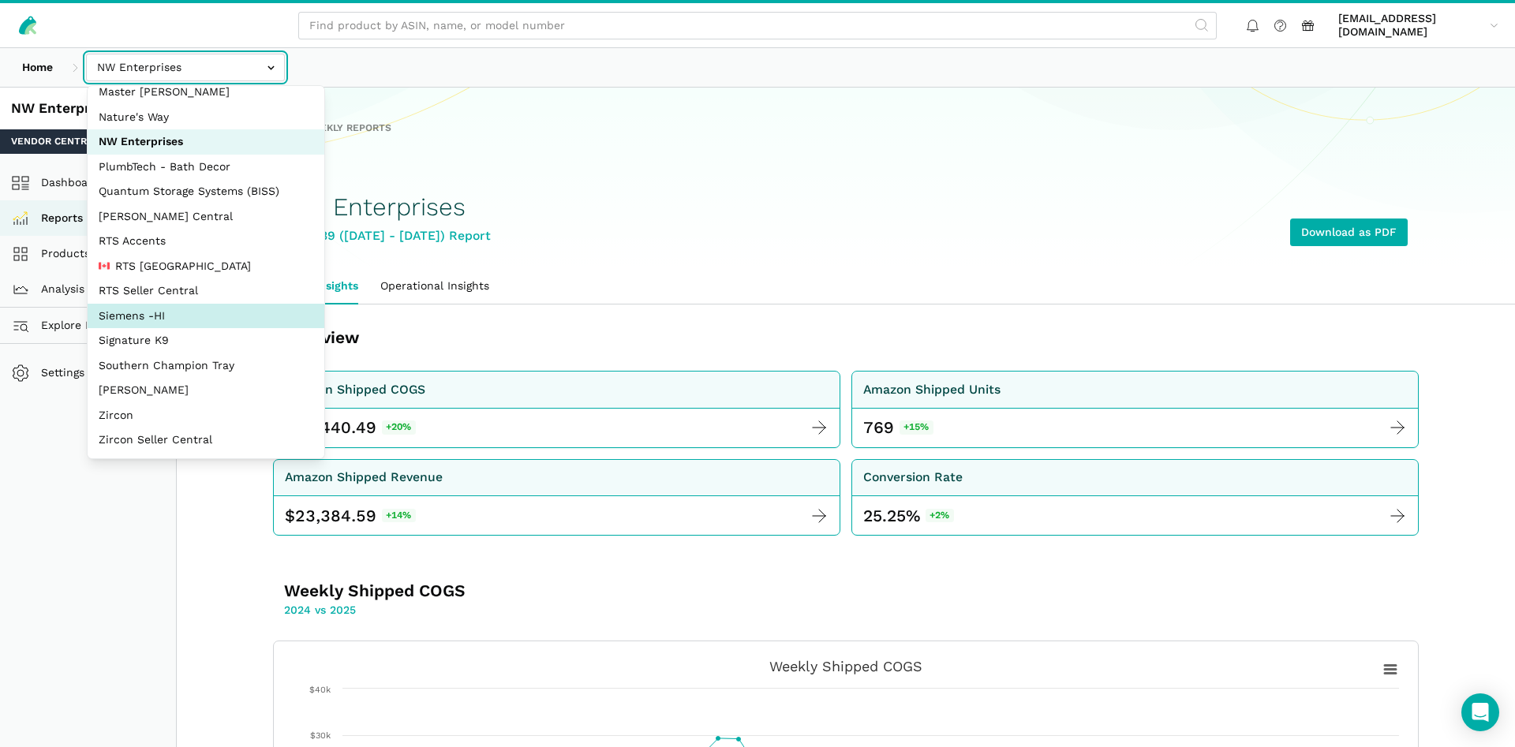
select select "aDDa4D2bScHmucdhFWw6Jf5i"
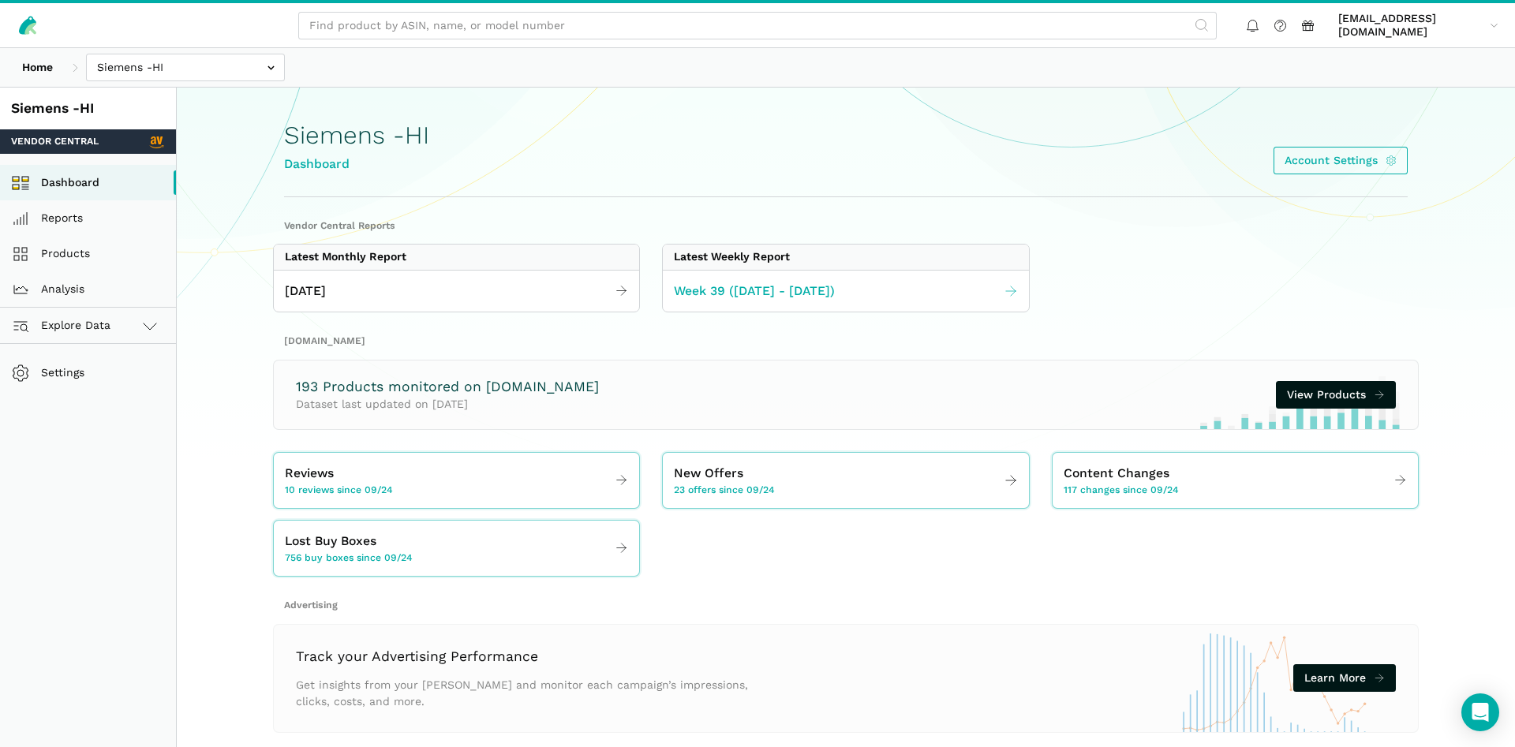
click at [723, 295] on span "Week 39 ([DATE] - [DATE])" at bounding box center [754, 292] width 161 height 20
click at [724, 295] on span "Week 39 ([DATE] - [DATE])" at bounding box center [754, 292] width 161 height 20
click at [726, 299] on span "Week 39 ([DATE] - [DATE])" at bounding box center [754, 292] width 161 height 20
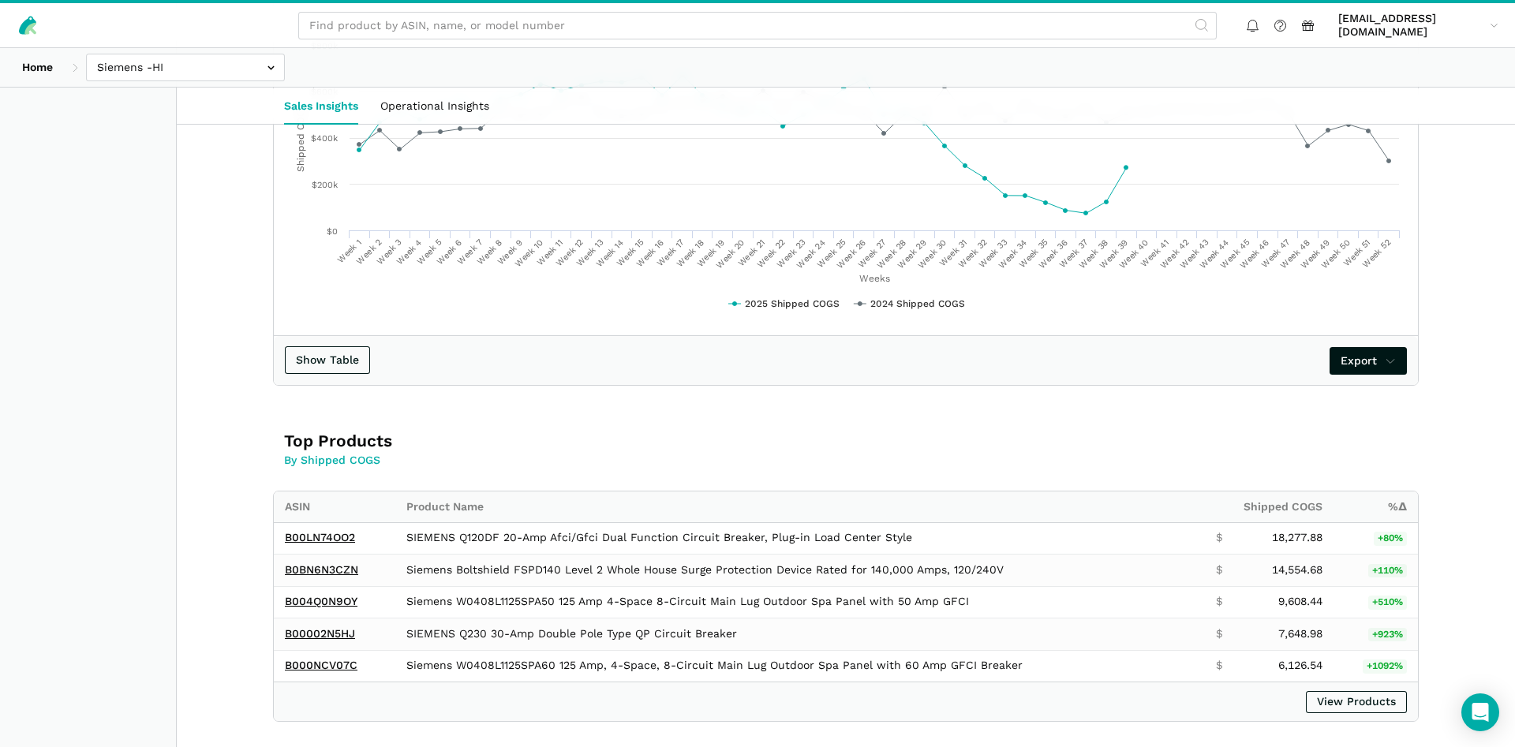
scroll to position [322, 0]
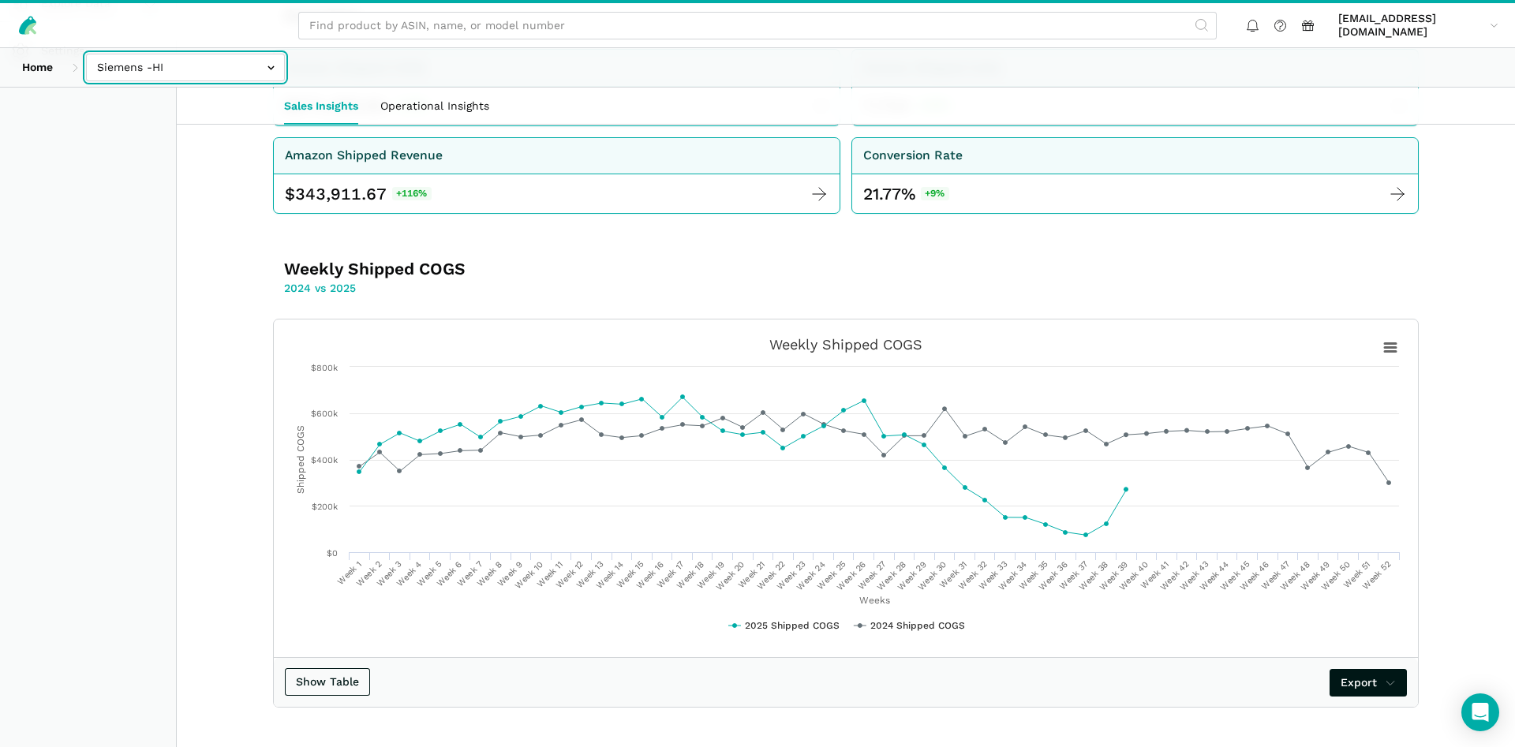
click at [167, 70] on input "text" at bounding box center [185, 68] width 199 height 28
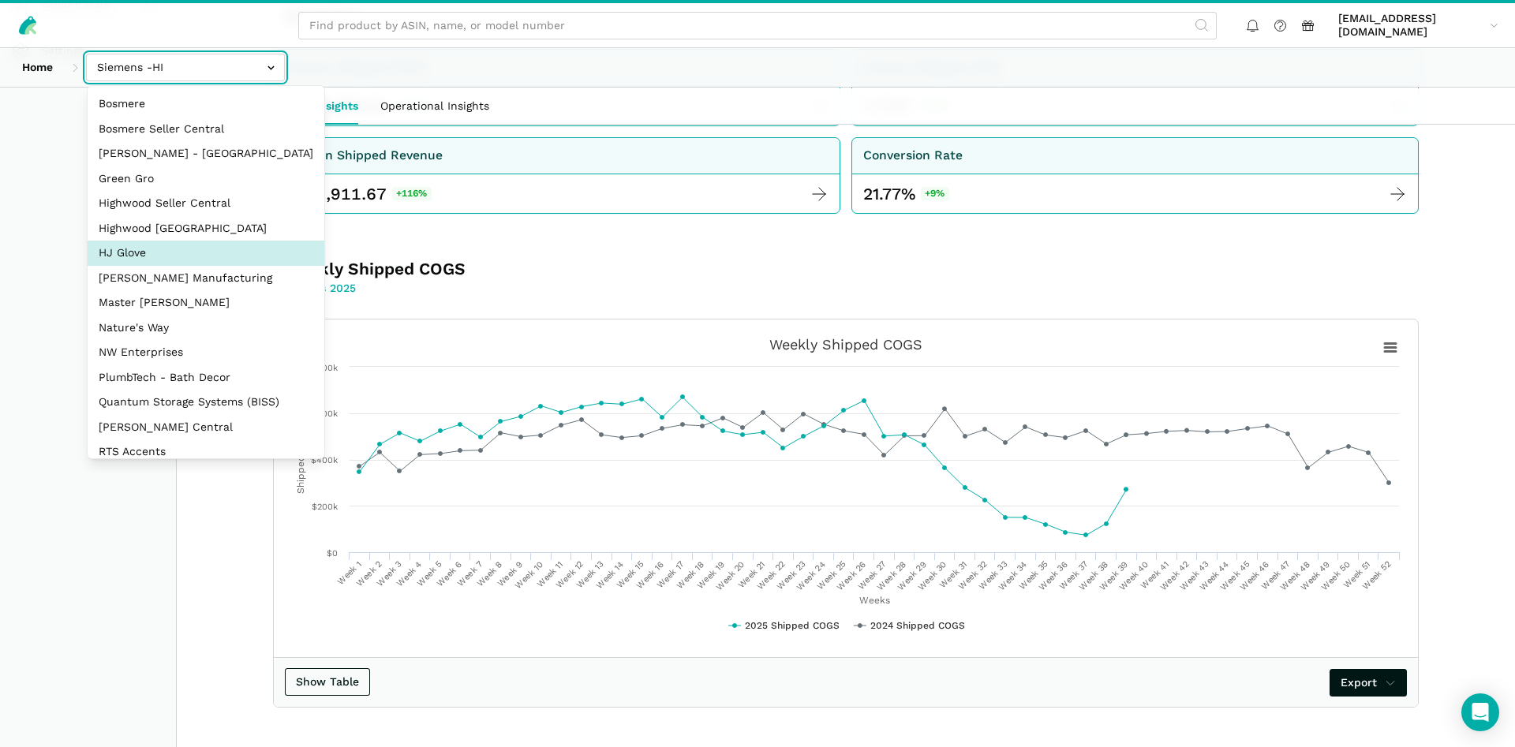
scroll to position [76, 0]
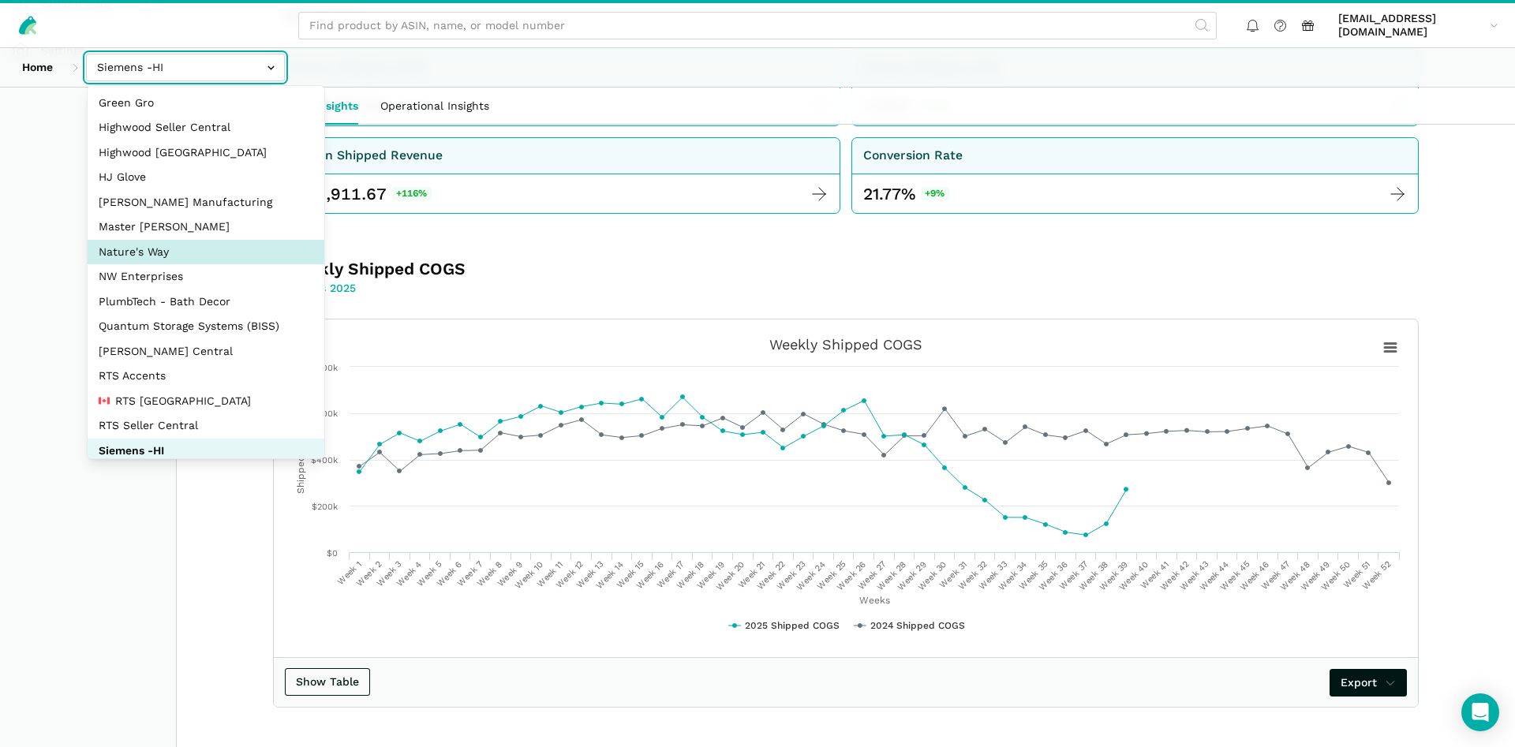
select select "3t6bg6GamSTDovWwD6pnZB2o"
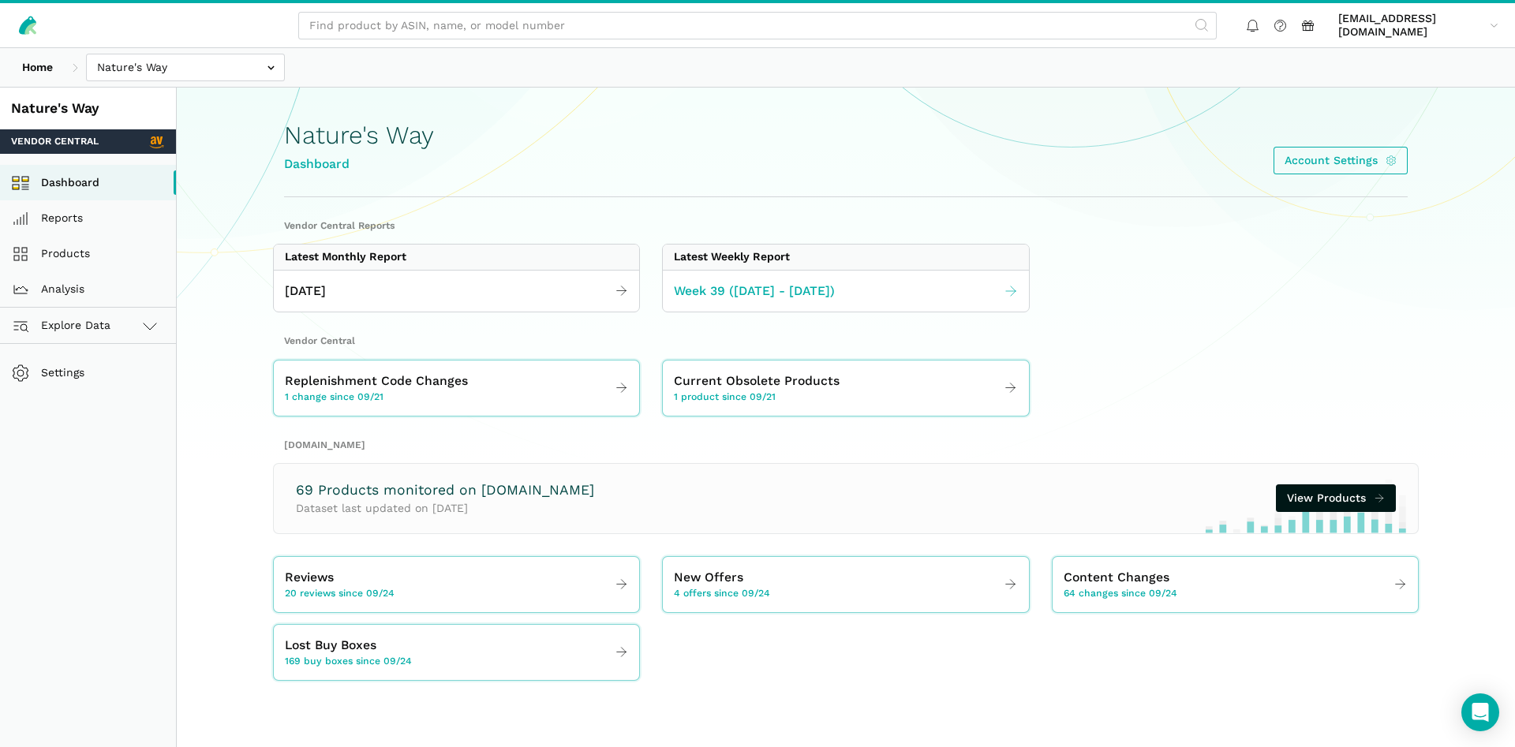
click at [821, 297] on span "Week 39 ([DATE] - [DATE])" at bounding box center [754, 292] width 161 height 20
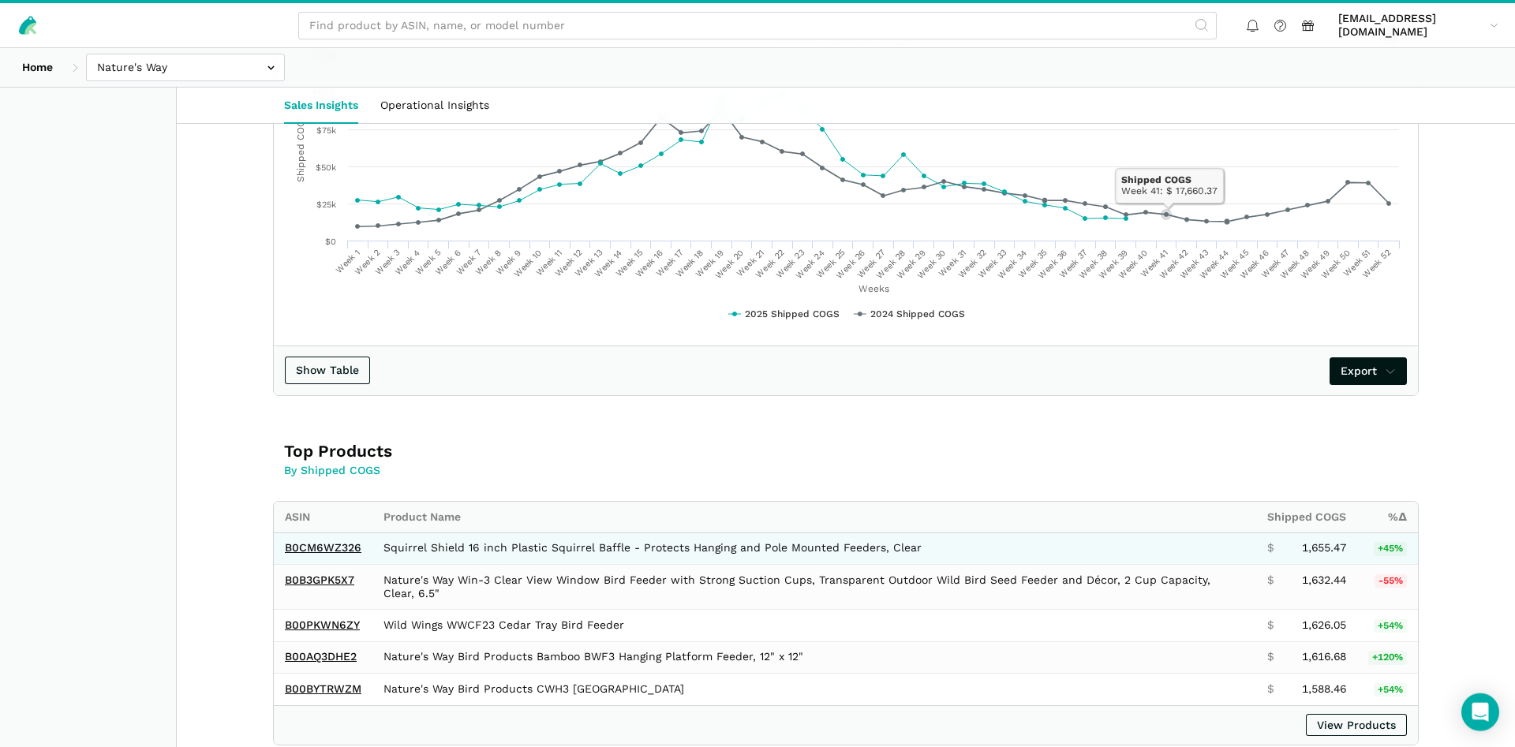
scroll to position [644, 0]
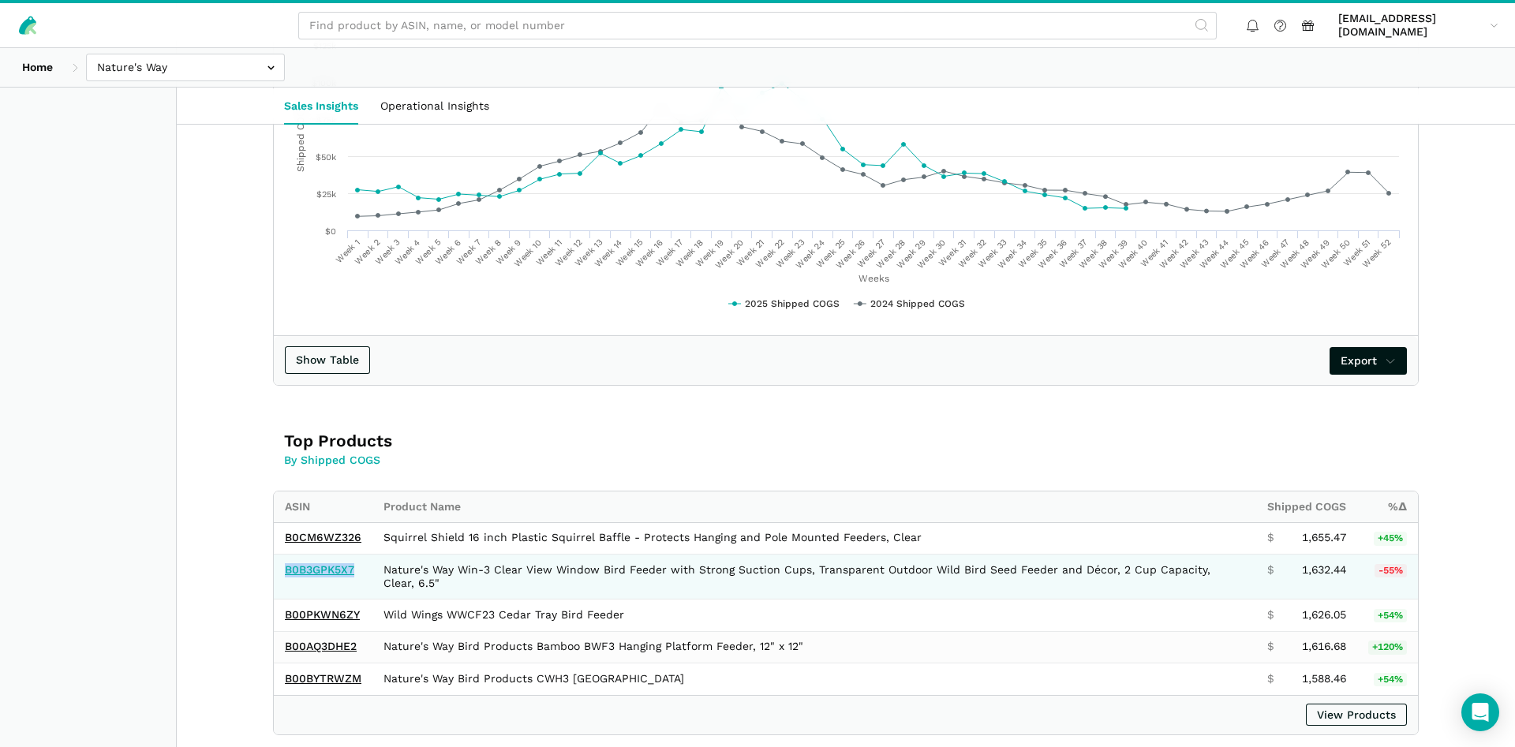
drag, startPoint x: 358, startPoint y: 578, endPoint x: 285, endPoint y: 576, distance: 73.4
click at [285, 576] on td "B0B3GPK5X7" at bounding box center [323, 577] width 99 height 45
copy link "B0B3GPK5X7"
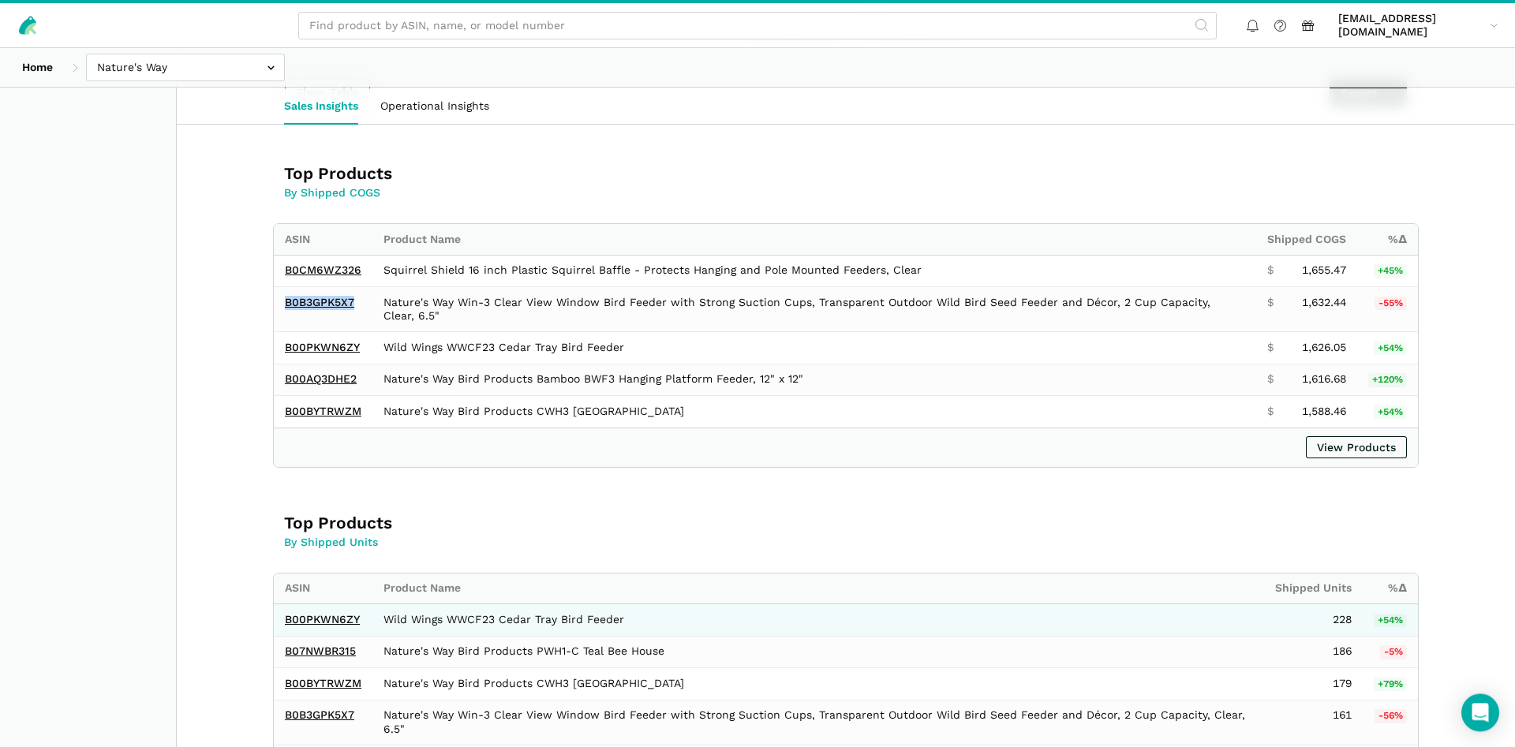
scroll to position [966, 0]
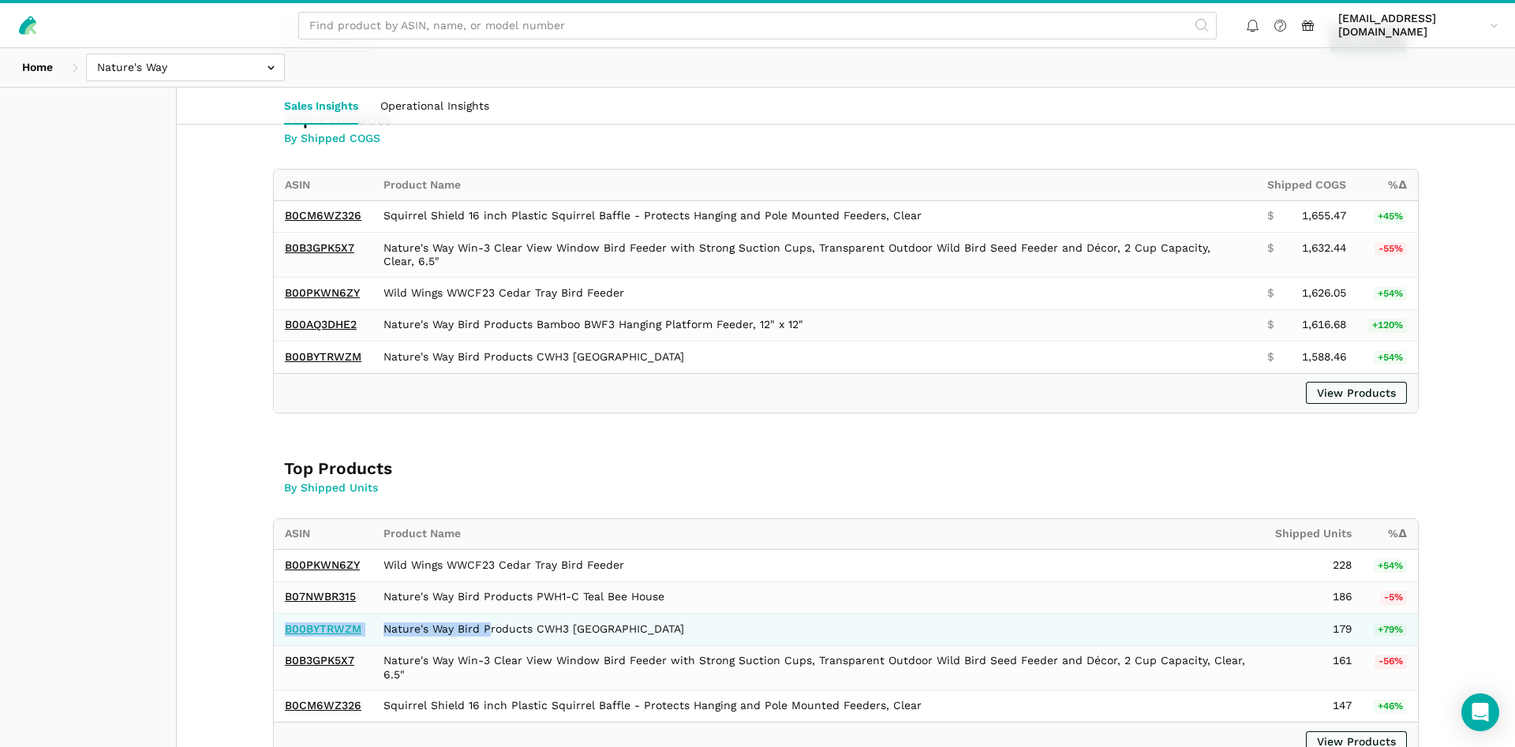
drag, startPoint x: 373, startPoint y: 632, endPoint x: 287, endPoint y: 631, distance: 85.3
click at [287, 631] on tr "B00BYTRWZM Nature's Way Bird Products CWH3 [GEOGRAPHIC_DATA] 179 +79%" at bounding box center [846, 630] width 1144 height 32
copy tr "B00BYTRWZM"
